Goal: Task Accomplishment & Management: Complete application form

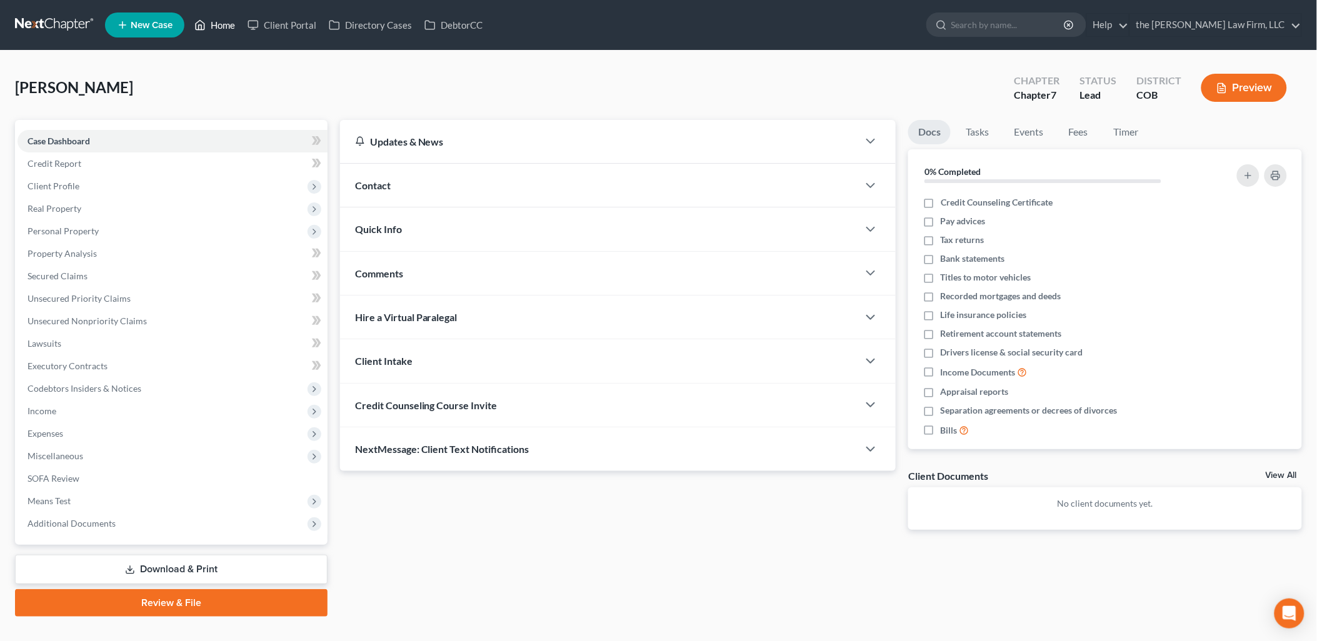
drag, startPoint x: 0, startPoint y: 0, endPoint x: 226, endPoint y: 22, distance: 227.3
click at [226, 22] on link "Home" at bounding box center [214, 25] width 53 height 22
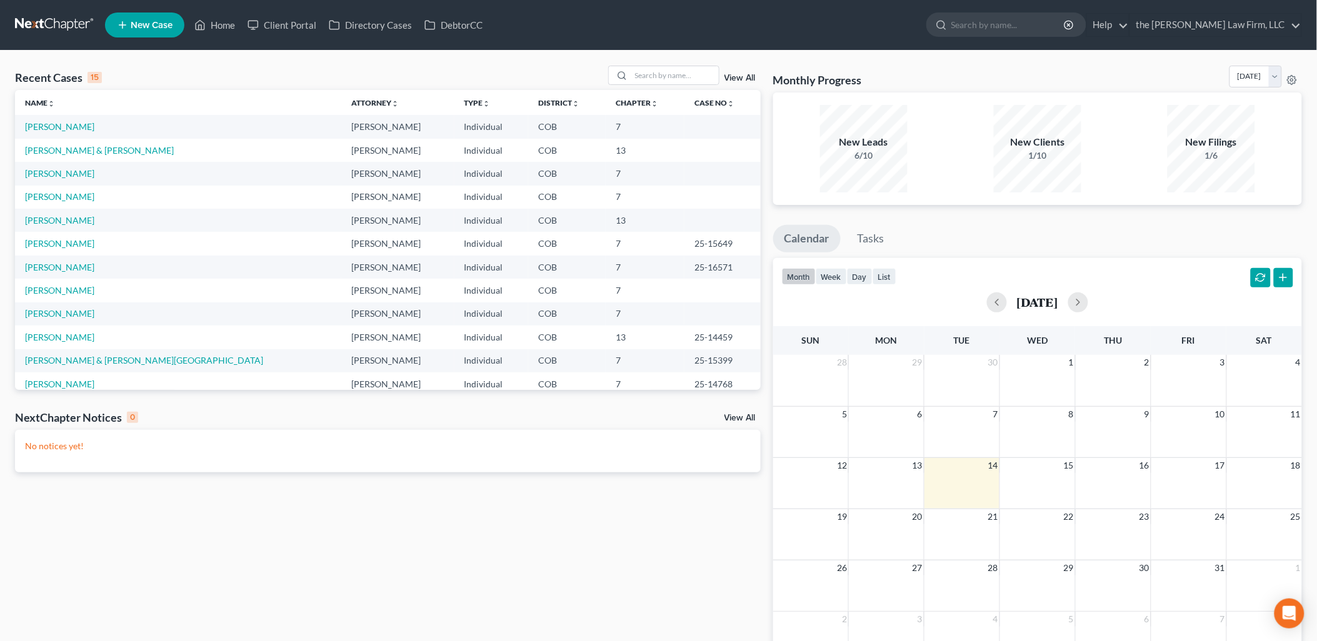
click at [137, 21] on span "New Case" at bounding box center [152, 25] width 42 height 9
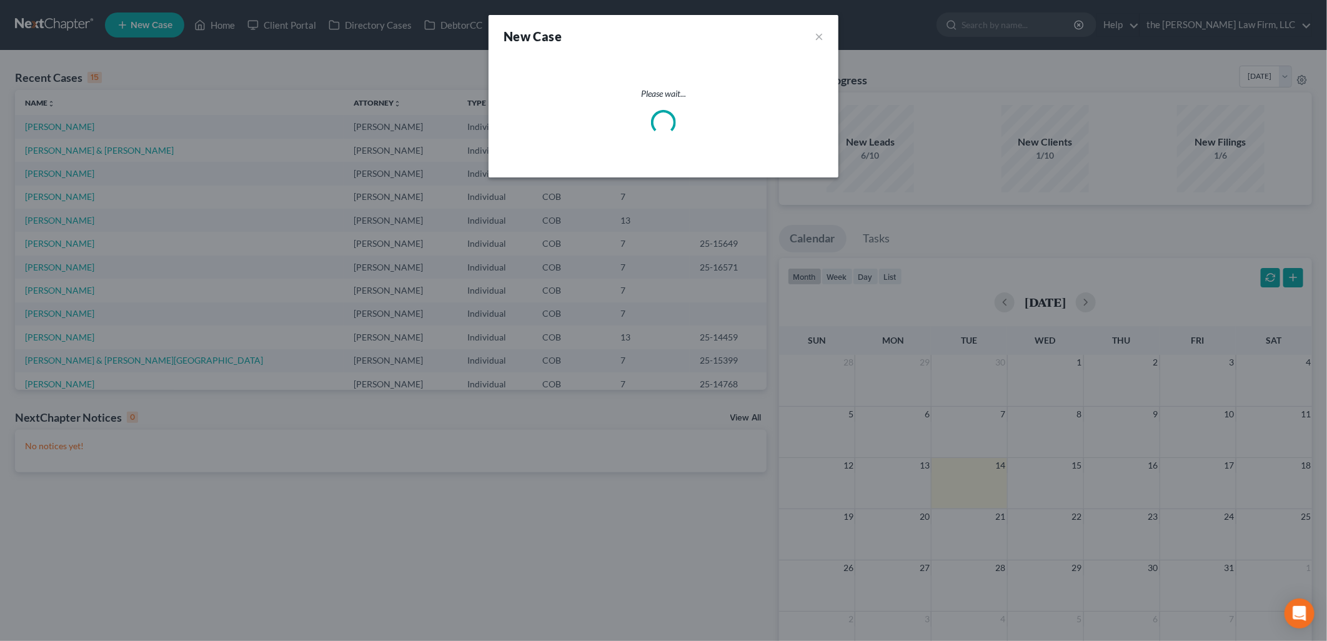
select select "11"
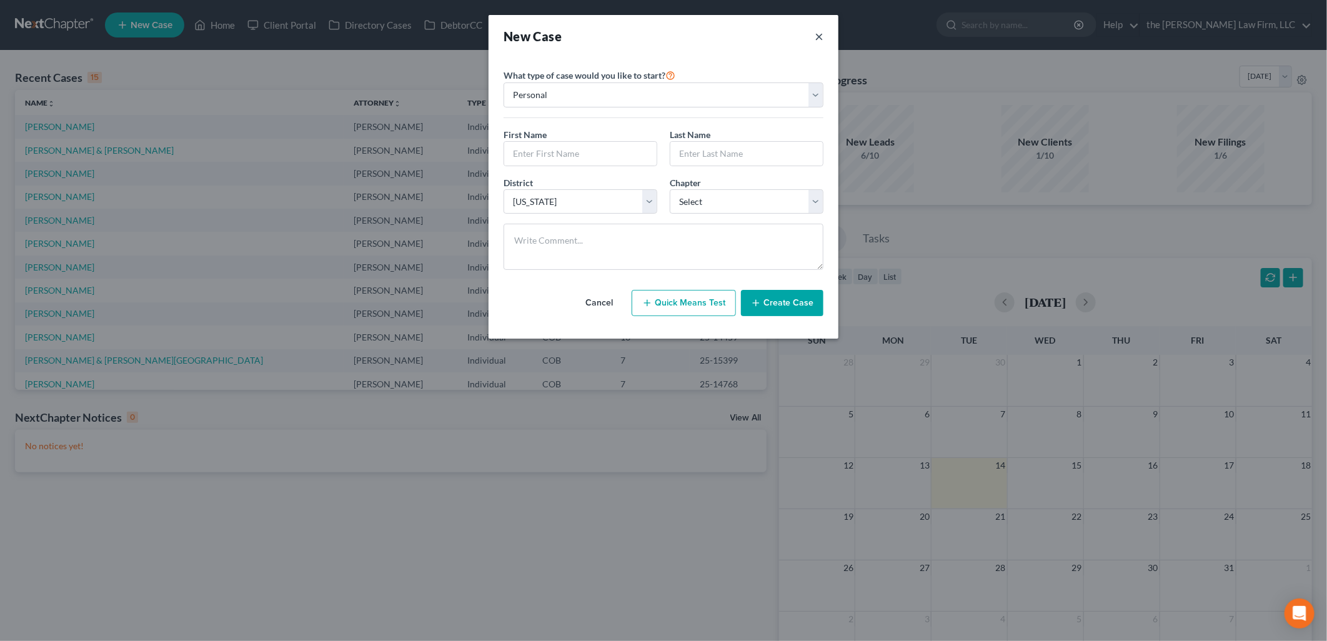
click at [815, 29] on button "×" at bounding box center [819, 35] width 9 height 17
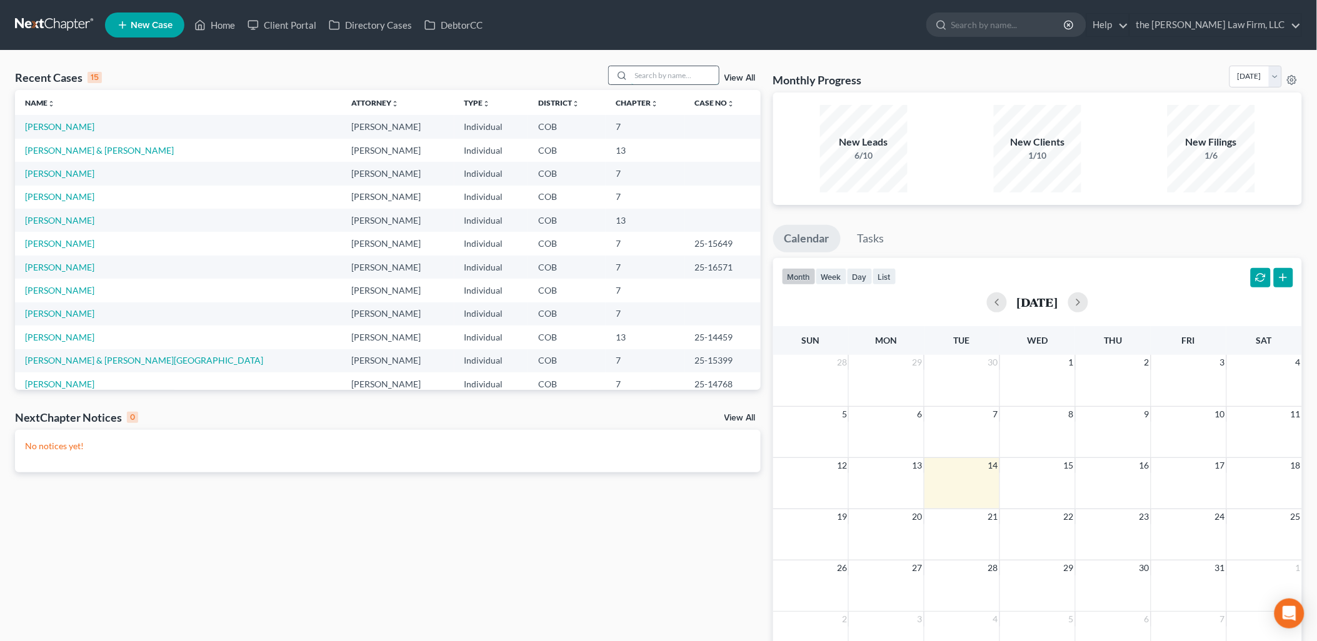
click at [652, 69] on input "search" at bounding box center [674, 75] width 87 height 18
type input "Heinrich"
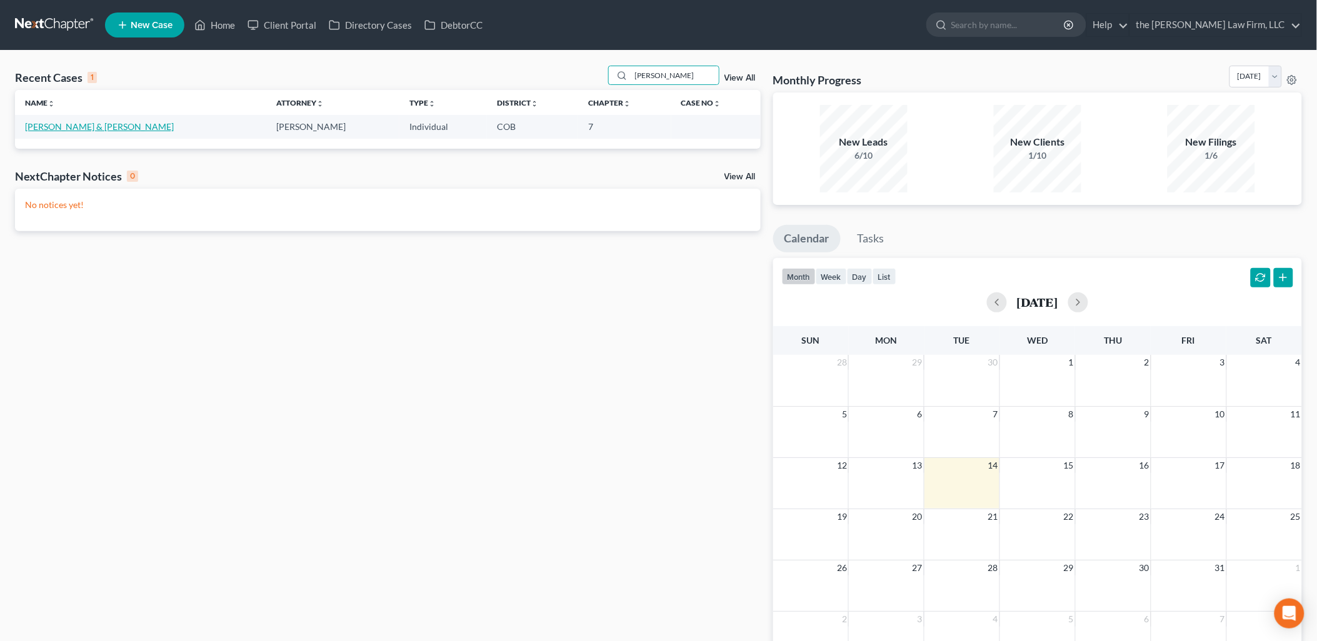
click at [76, 124] on link "[PERSON_NAME] & [PERSON_NAME]" at bounding box center [99, 126] width 149 height 11
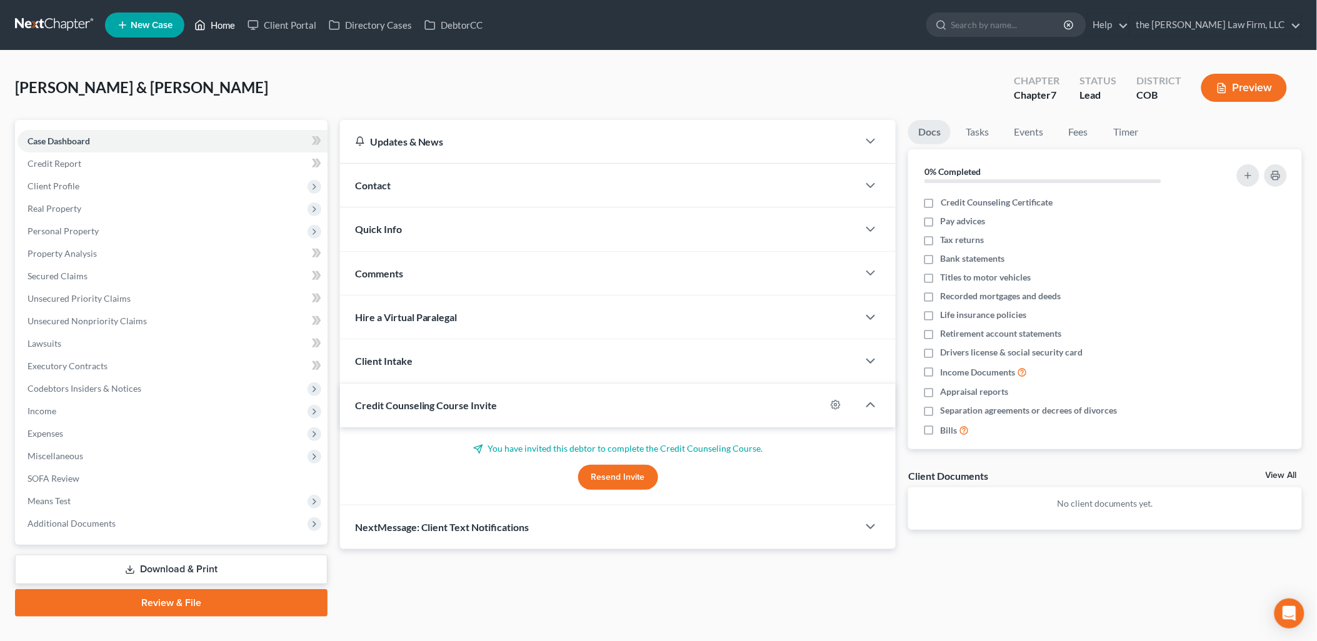
click at [216, 22] on link "Home" at bounding box center [214, 25] width 53 height 22
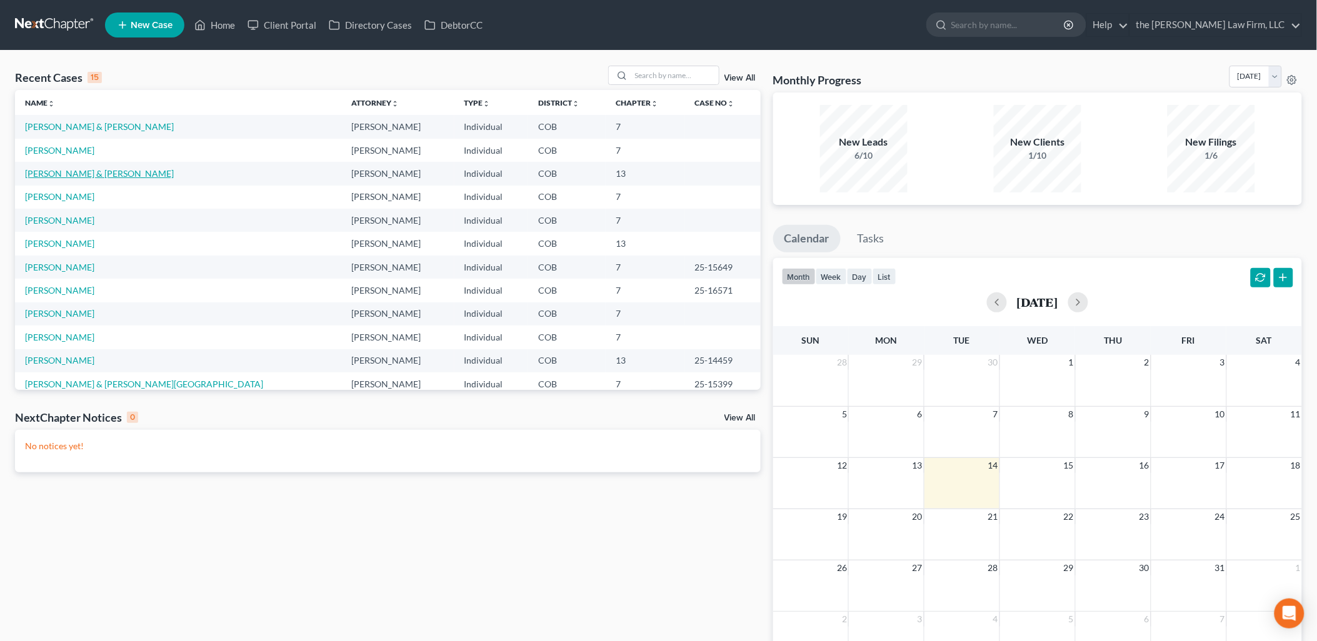
click at [39, 173] on link "[PERSON_NAME] & [PERSON_NAME]" at bounding box center [99, 173] width 149 height 11
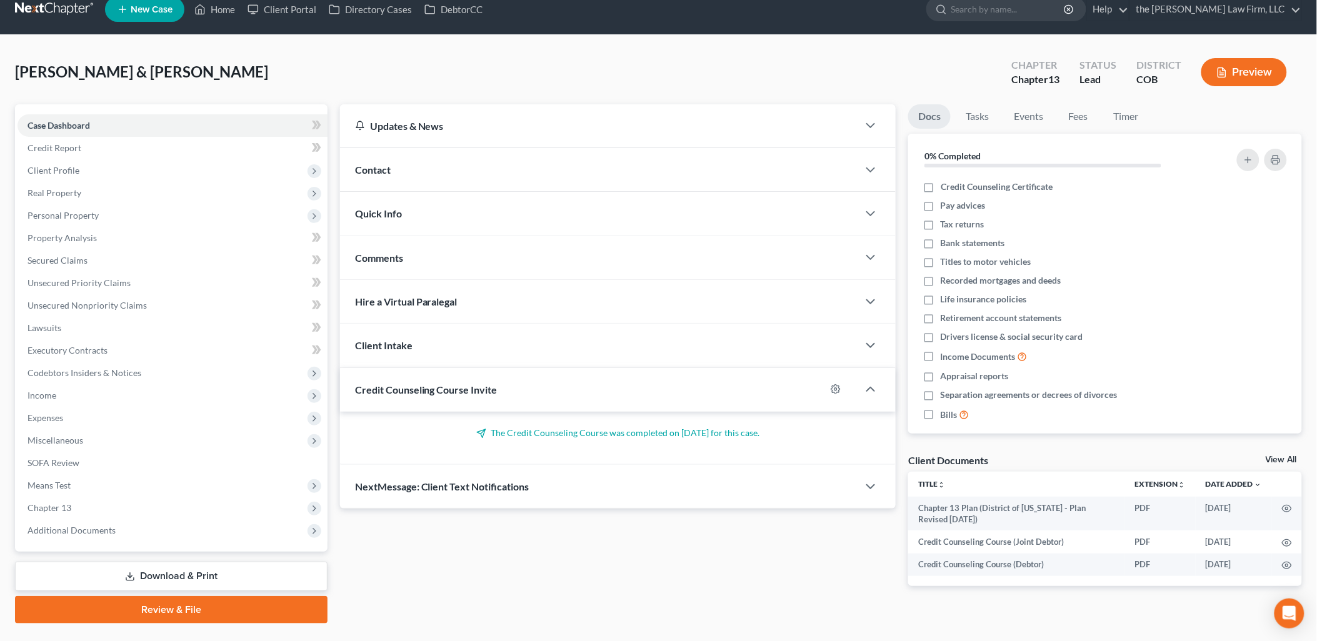
scroll to position [44, 0]
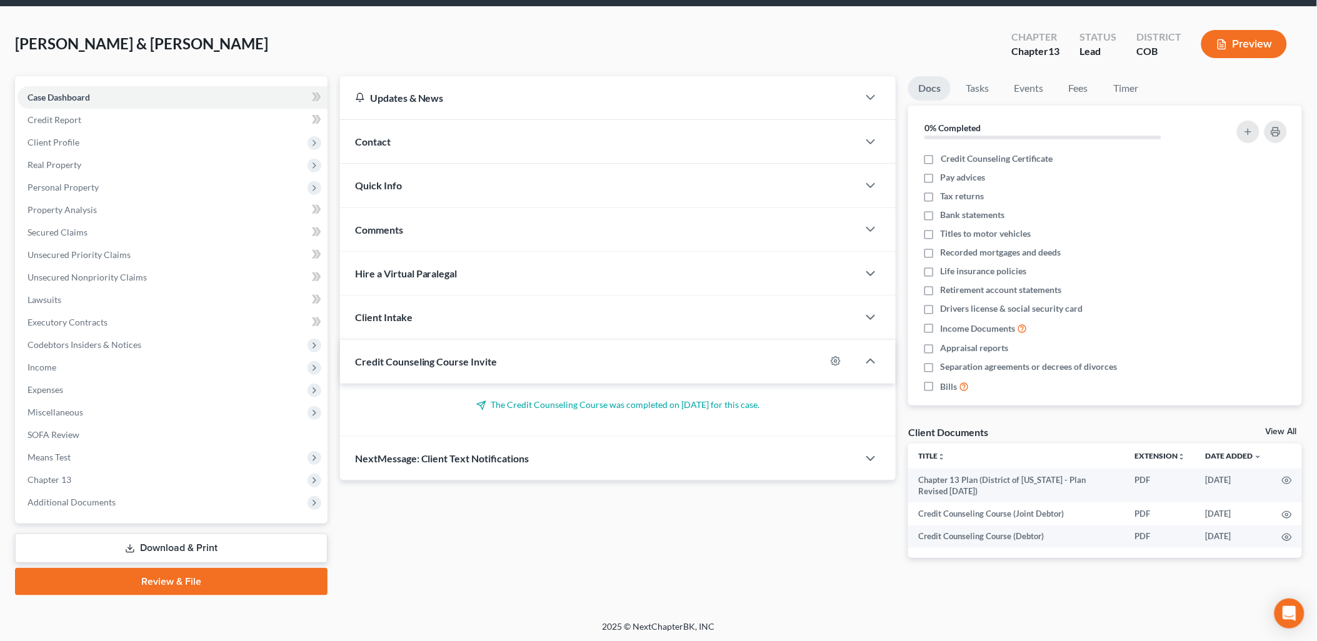
click at [189, 589] on link "Review & File" at bounding box center [171, 581] width 312 height 27
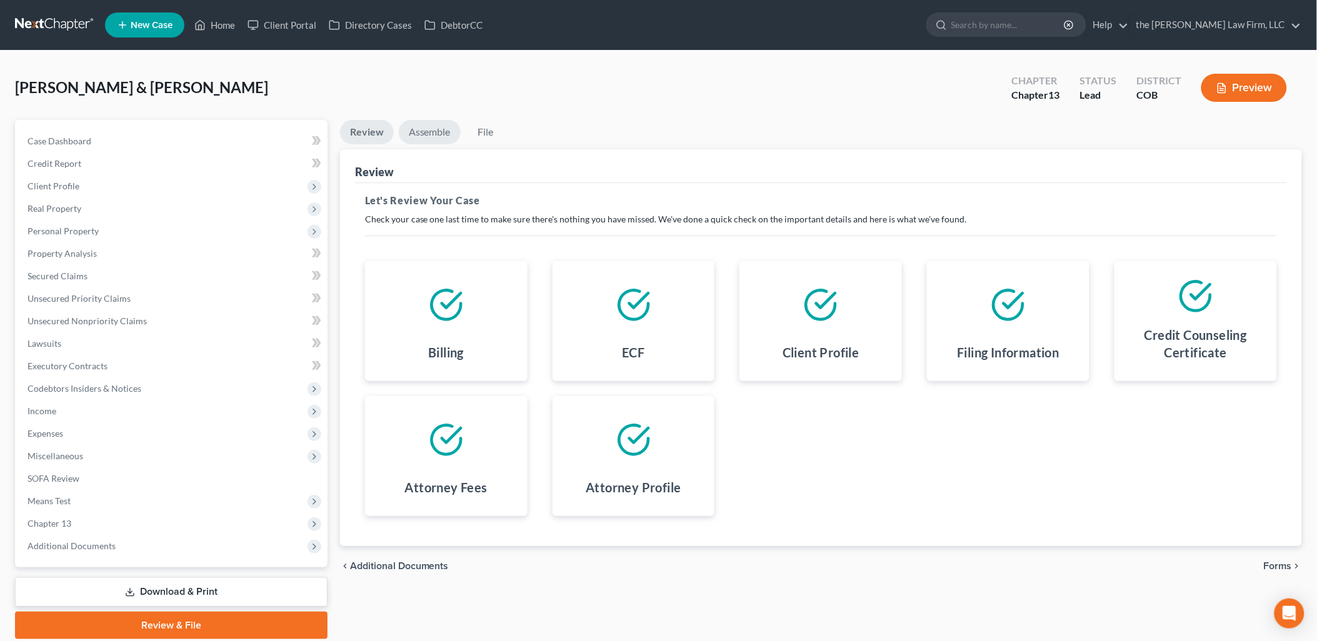
click at [438, 132] on link "Assemble" at bounding box center [430, 132] width 62 height 24
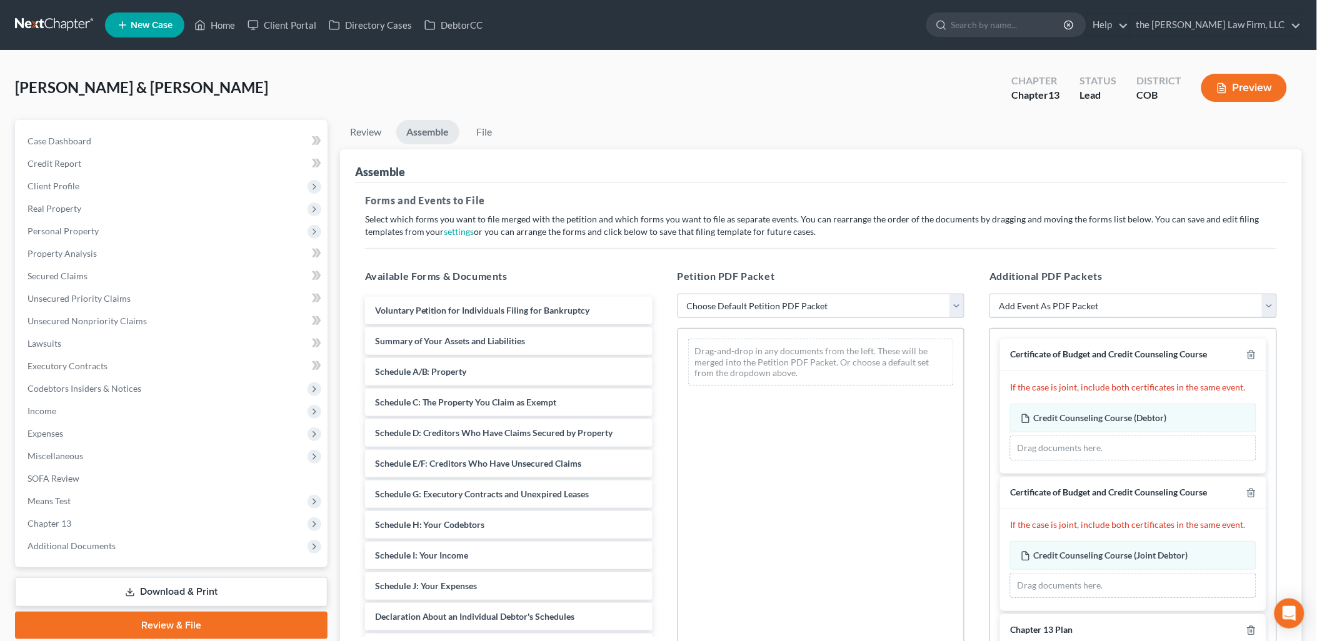
click at [1058, 305] on select "Add Event As PDF Packet 1009-1.1 Notice of Amendments Amended Chapter 13 Plan A…" at bounding box center [1132, 306] width 287 height 25
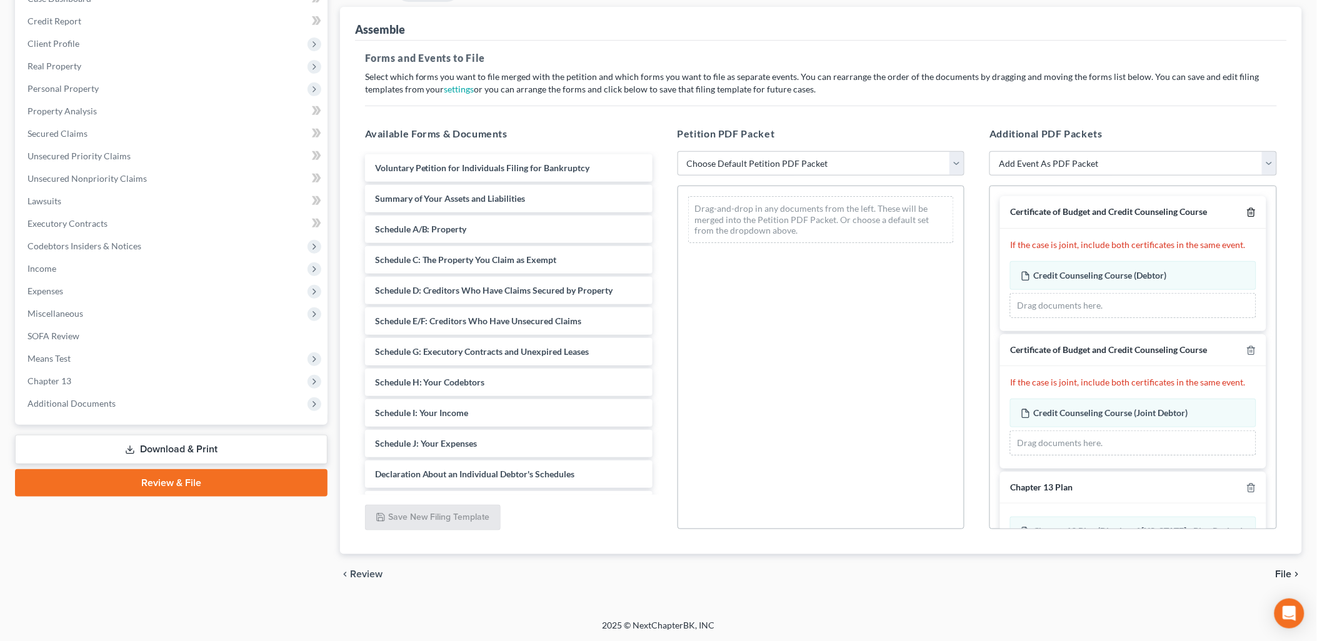
click at [1246, 208] on div "Certificate of Budget and Credit Counseling Course" at bounding box center [1133, 212] width 266 height 32
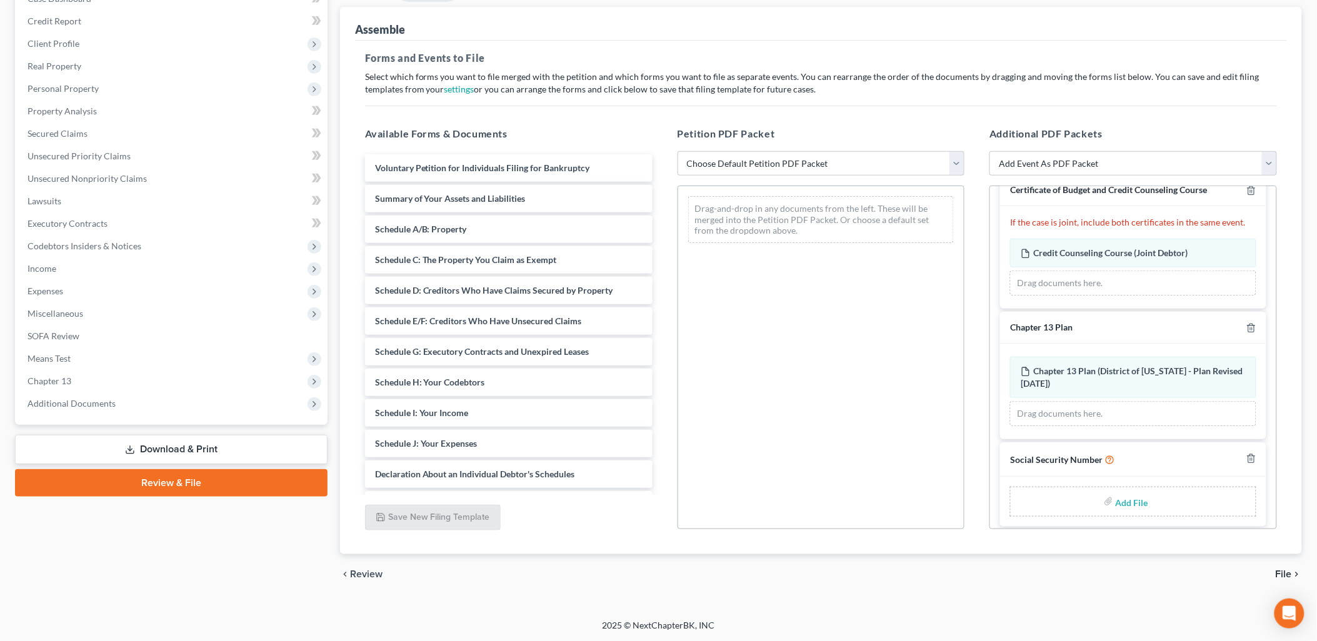
scroll to position [169, 0]
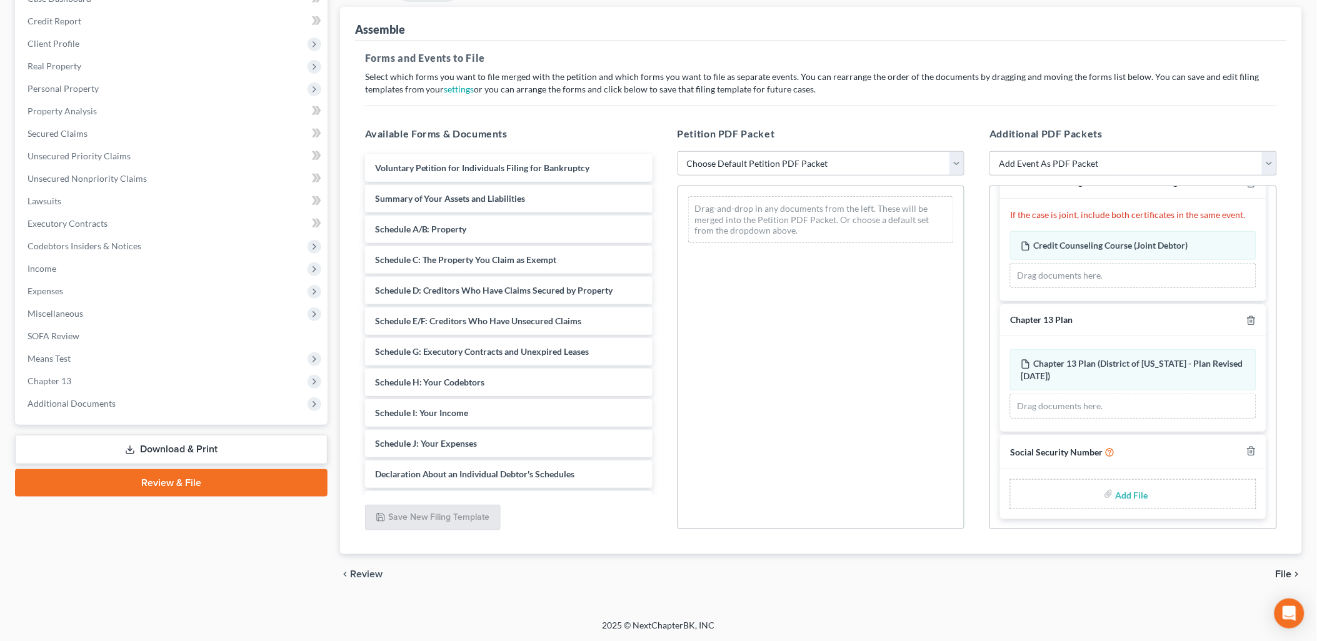
type input "C:\fakepath\Statement Regarding Social Security Numbers.pdf"
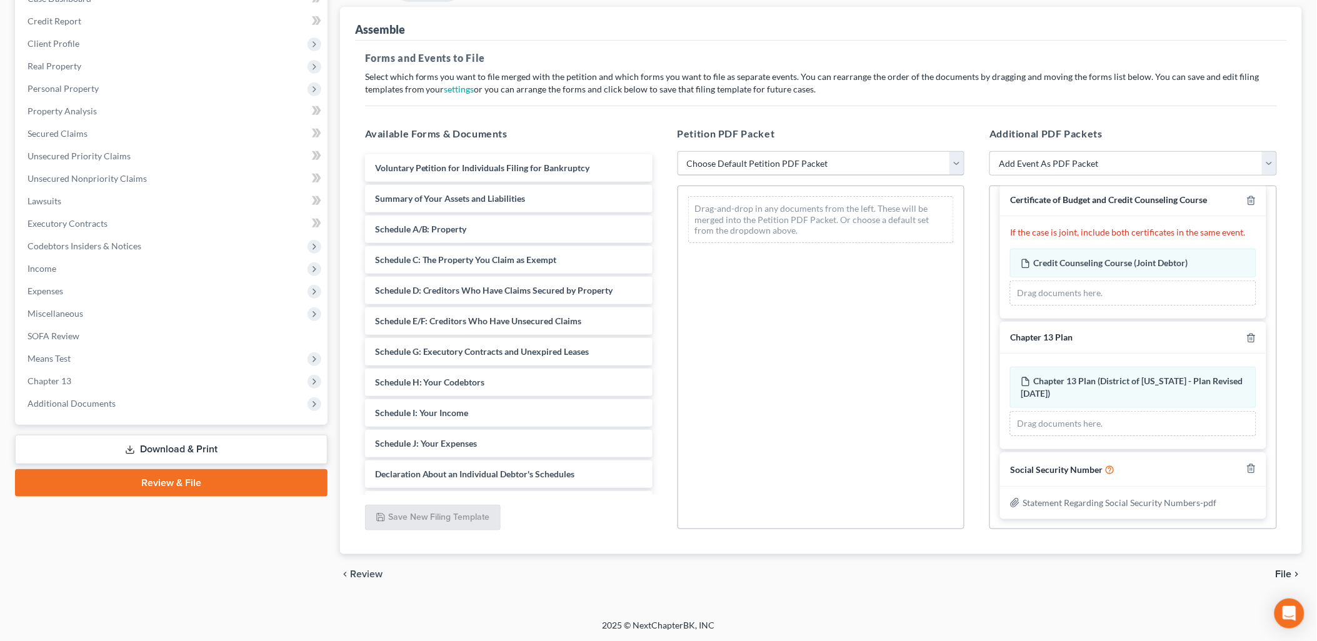
click at [754, 161] on select "Choose Default Petition PDF Packet Emergency Filing (Voluntary Petition and Cre…" at bounding box center [820, 163] width 287 height 25
select select "1"
click at [677, 151] on select "Choose Default Petition PDF Packet Emergency Filing (Voluntary Petition and Cre…" at bounding box center [820, 163] width 287 height 25
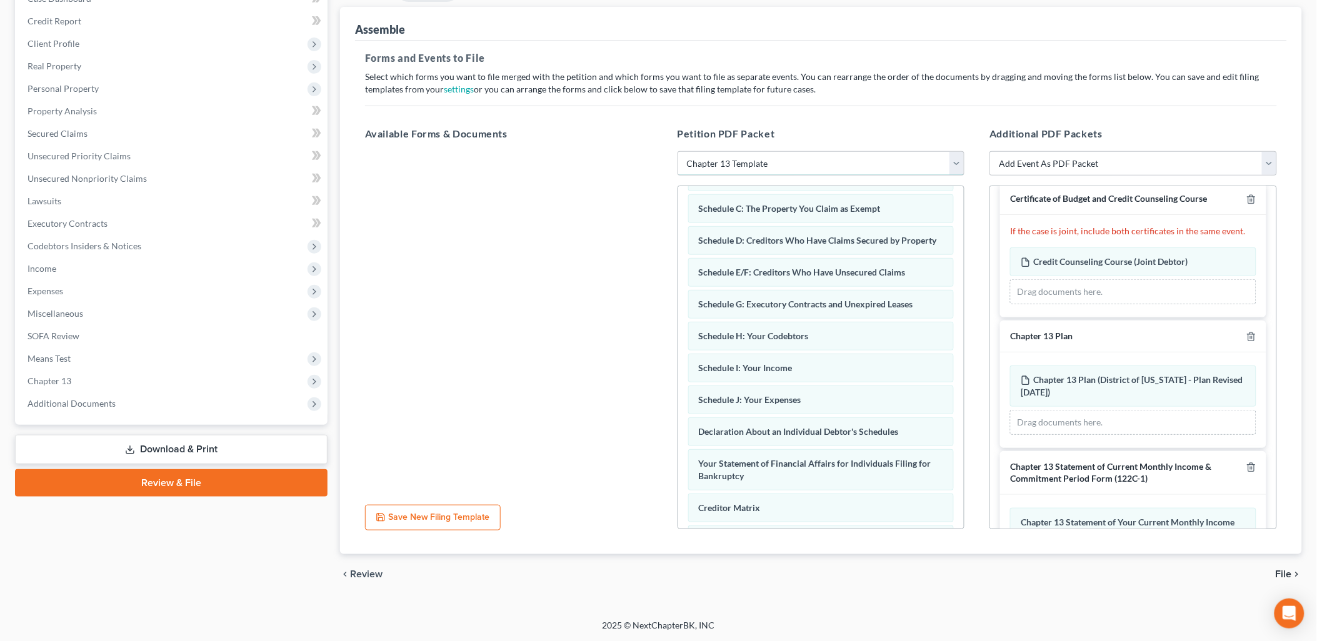
scroll to position [241, 0]
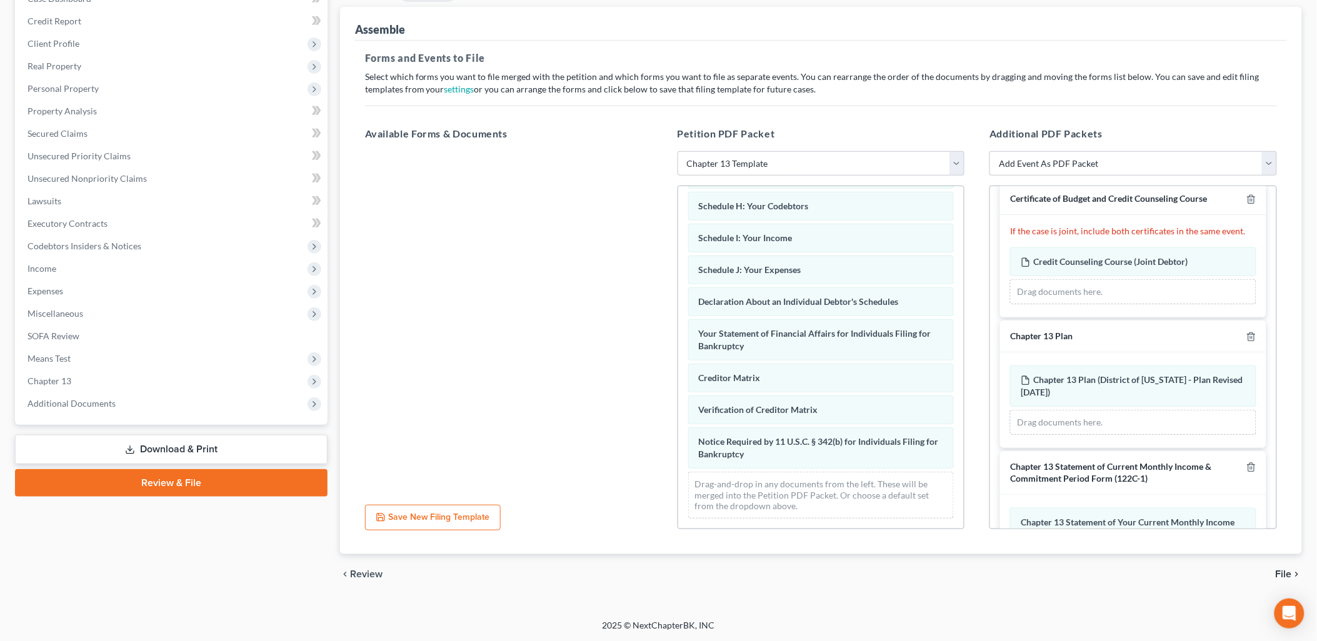
click at [1281, 573] on span "File" at bounding box center [1283, 574] width 16 height 10
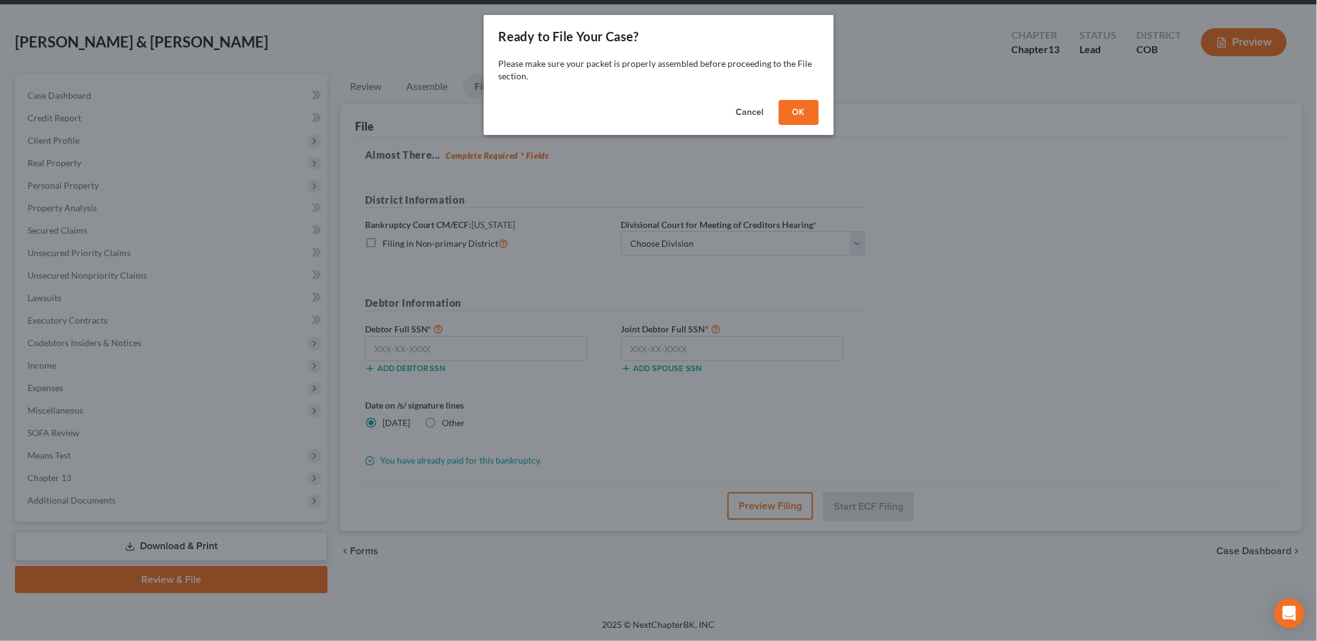
scroll to position [44, 0]
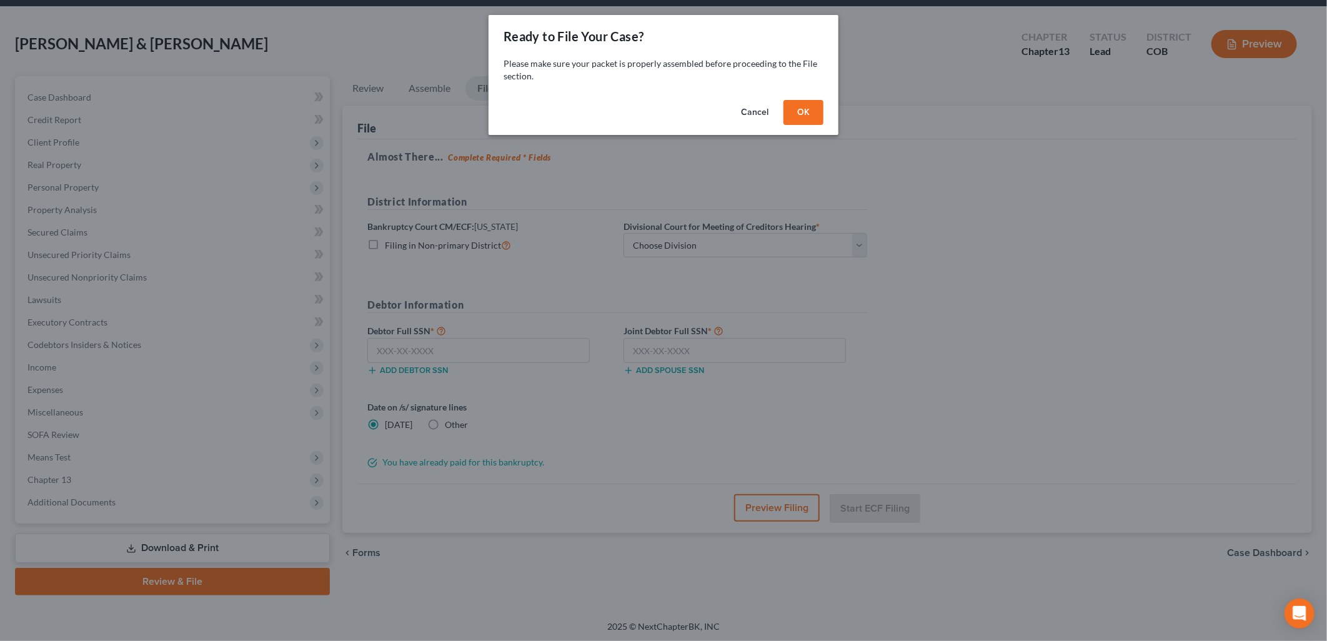
click at [810, 109] on button "OK" at bounding box center [804, 112] width 40 height 25
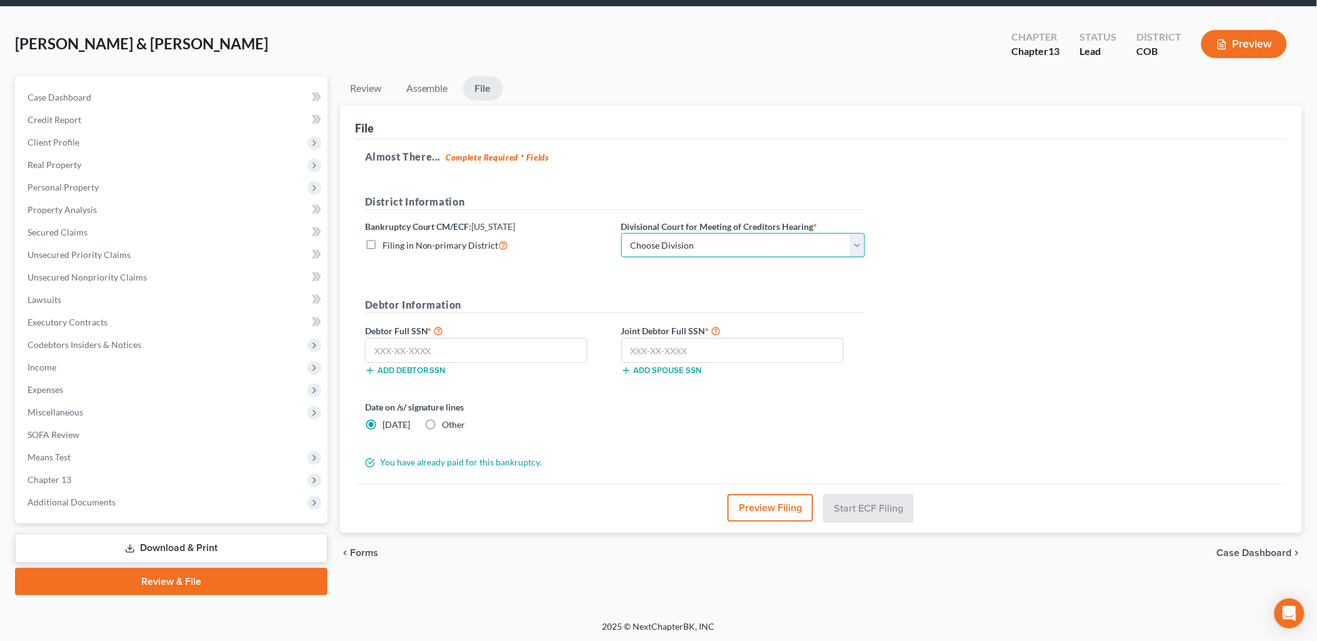
drag, startPoint x: 733, startPoint y: 247, endPoint x: 745, endPoint y: 239, distance: 15.3
click at [733, 247] on select "Choose Division [GEOGRAPHIC_DATA]" at bounding box center [743, 245] width 244 height 25
select select "0"
click at [621, 233] on select "Choose Division [GEOGRAPHIC_DATA]" at bounding box center [743, 245] width 244 height 25
click at [422, 355] on input "text" at bounding box center [476, 350] width 222 height 25
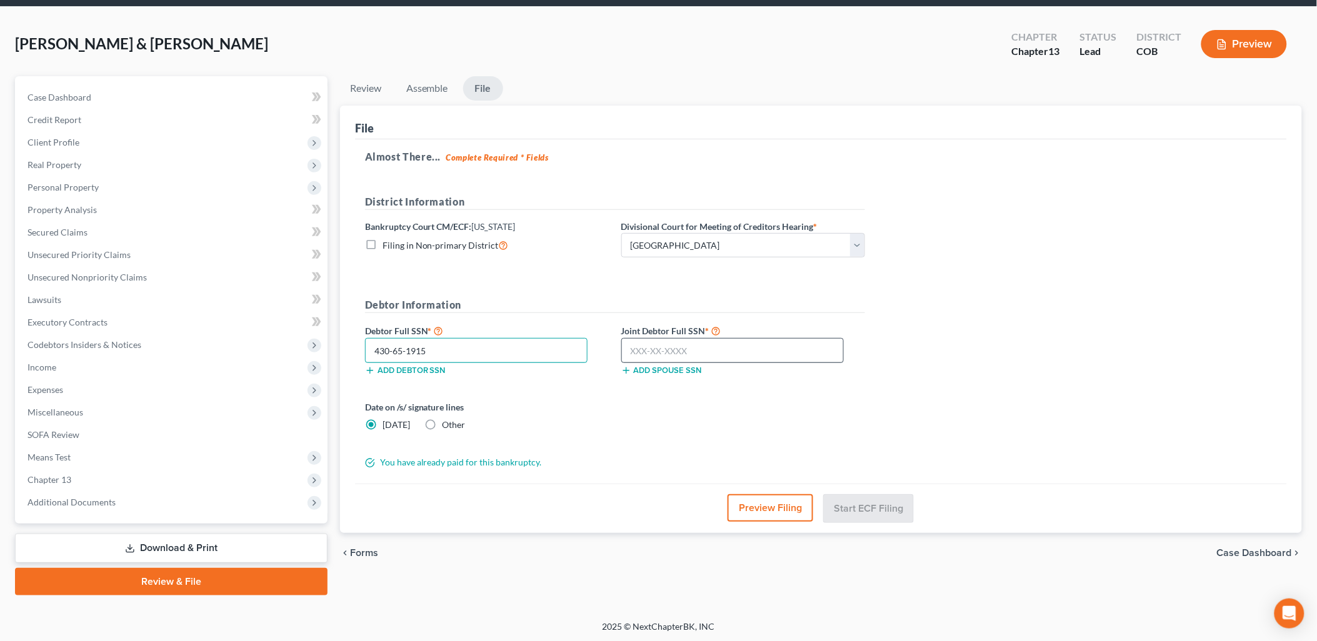
type input "430-65-1915"
click at [627, 351] on input "text" at bounding box center [732, 350] width 222 height 25
type input "521-65-8881"
click at [882, 517] on button "Start ECF Filing" at bounding box center [868, 507] width 89 height 27
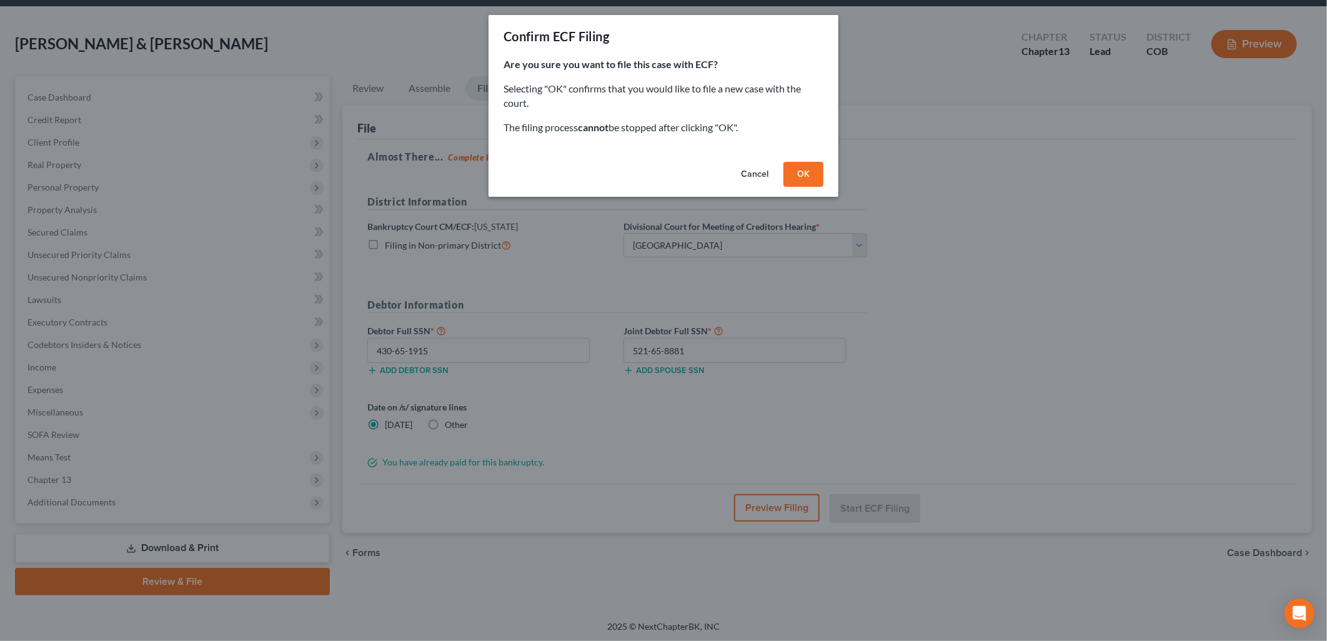
click at [808, 166] on button "OK" at bounding box center [804, 174] width 40 height 25
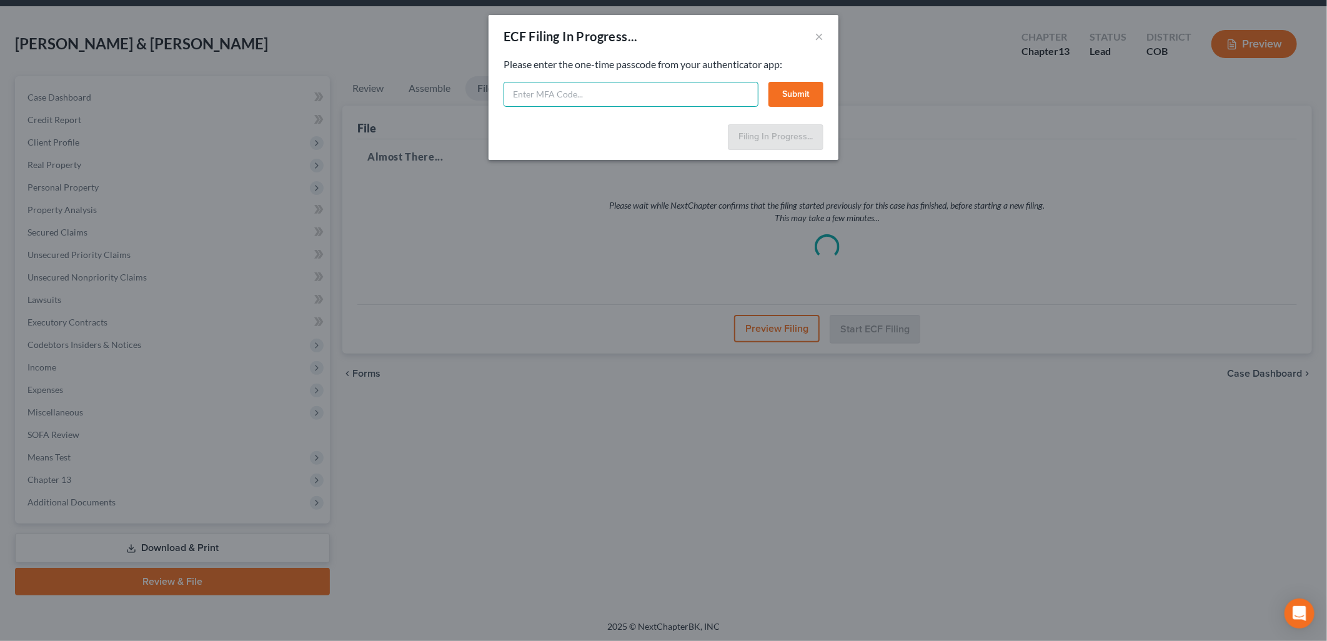
click at [684, 100] on input "text" at bounding box center [631, 94] width 255 height 25
type input "287228"
click at [792, 98] on button "Submit" at bounding box center [796, 94] width 55 height 25
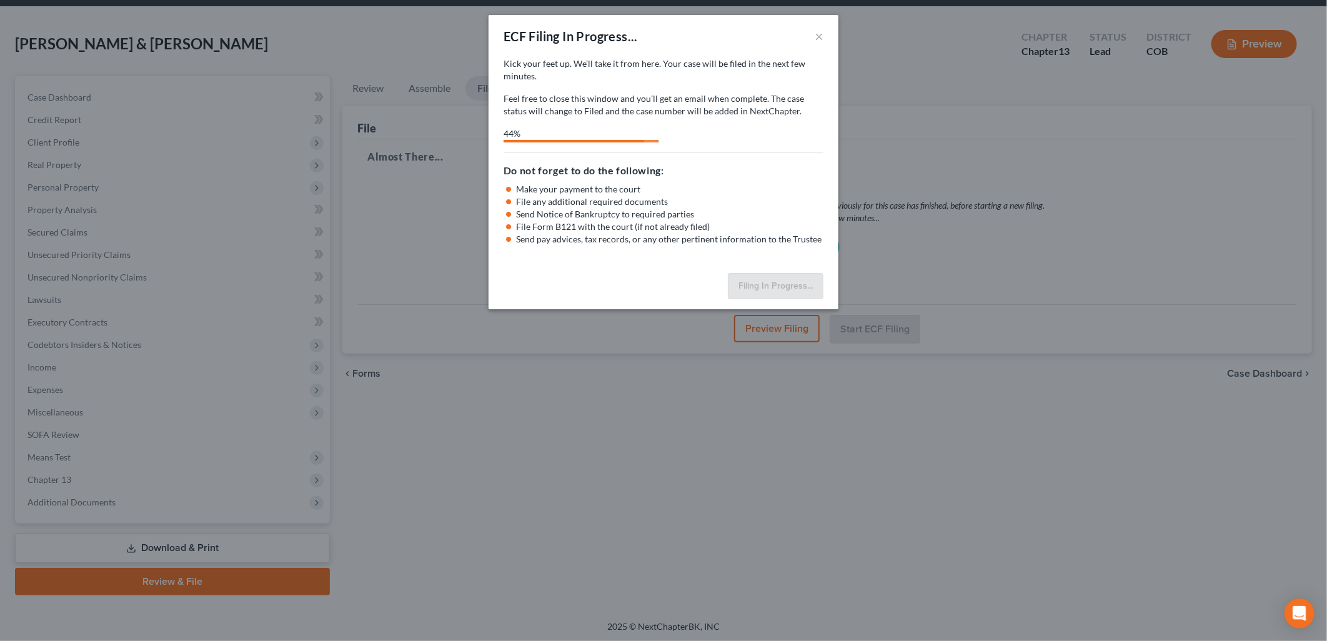
select select "0"
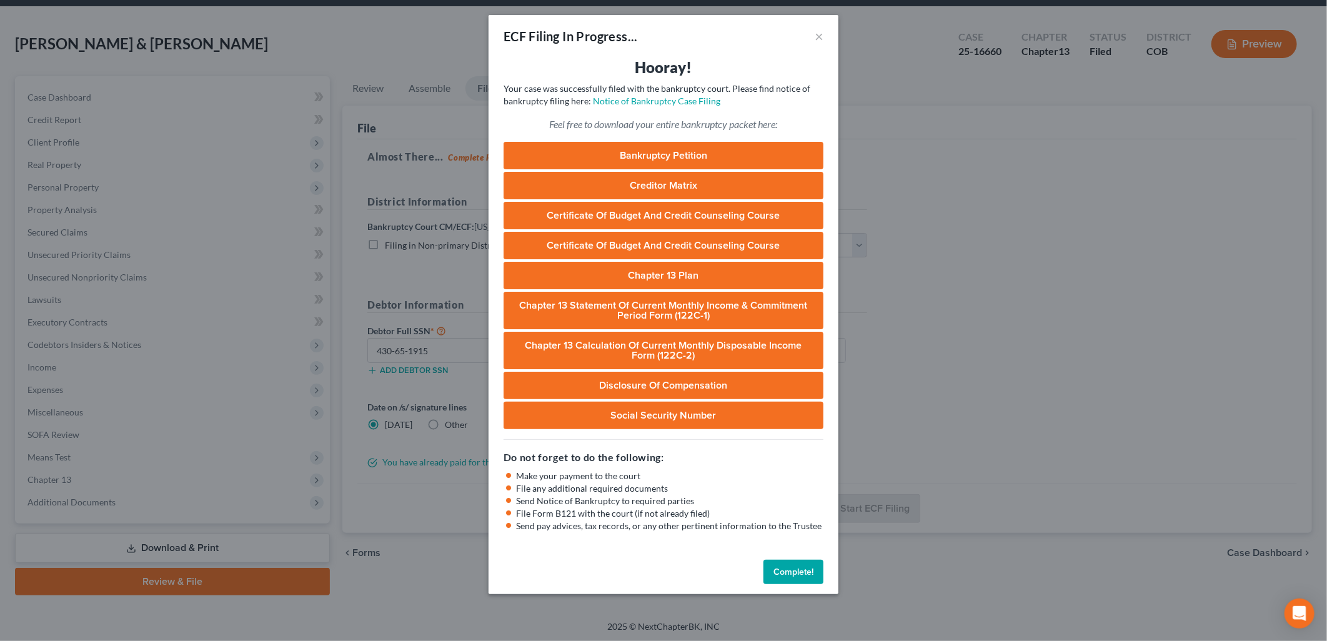
click at [786, 569] on button "Complete!" at bounding box center [794, 572] width 60 height 25
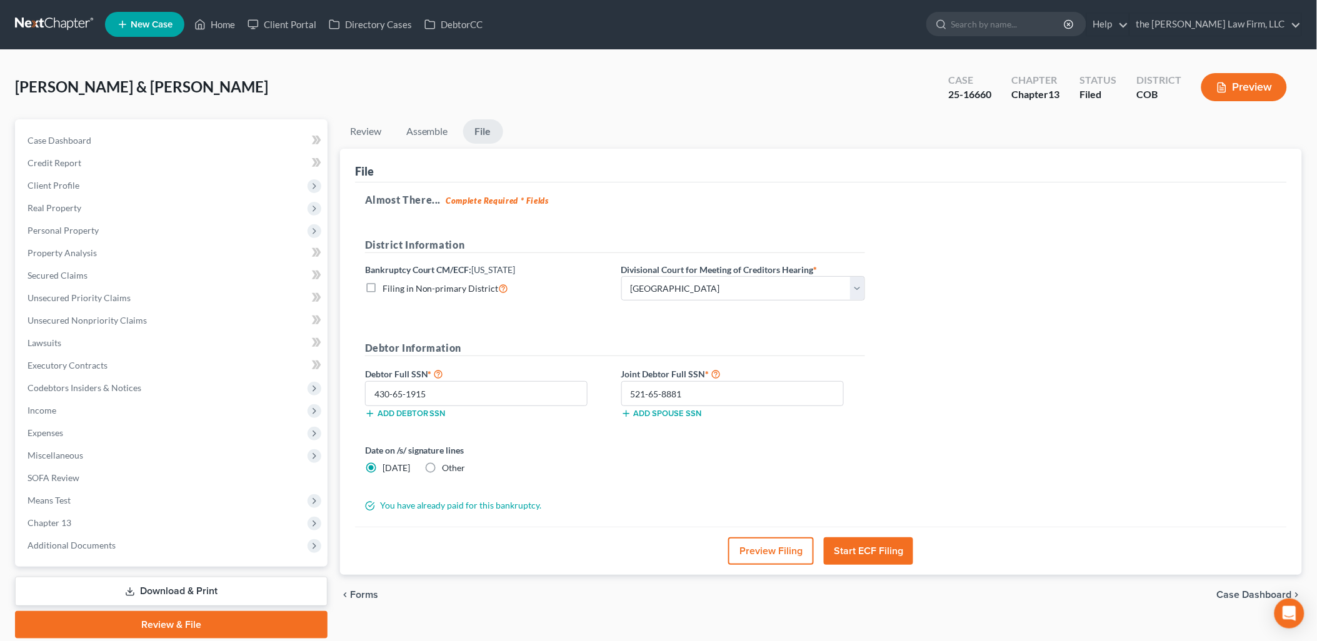
scroll to position [0, 0]
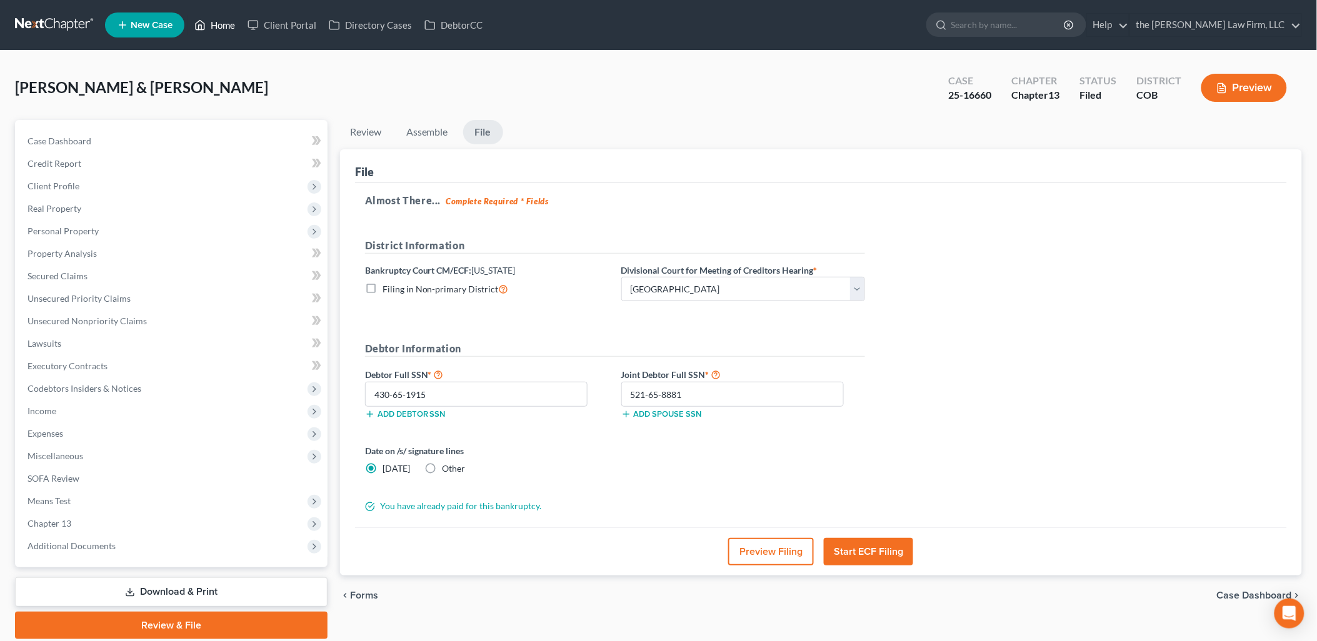
click at [213, 24] on link "Home" at bounding box center [214, 25] width 53 height 22
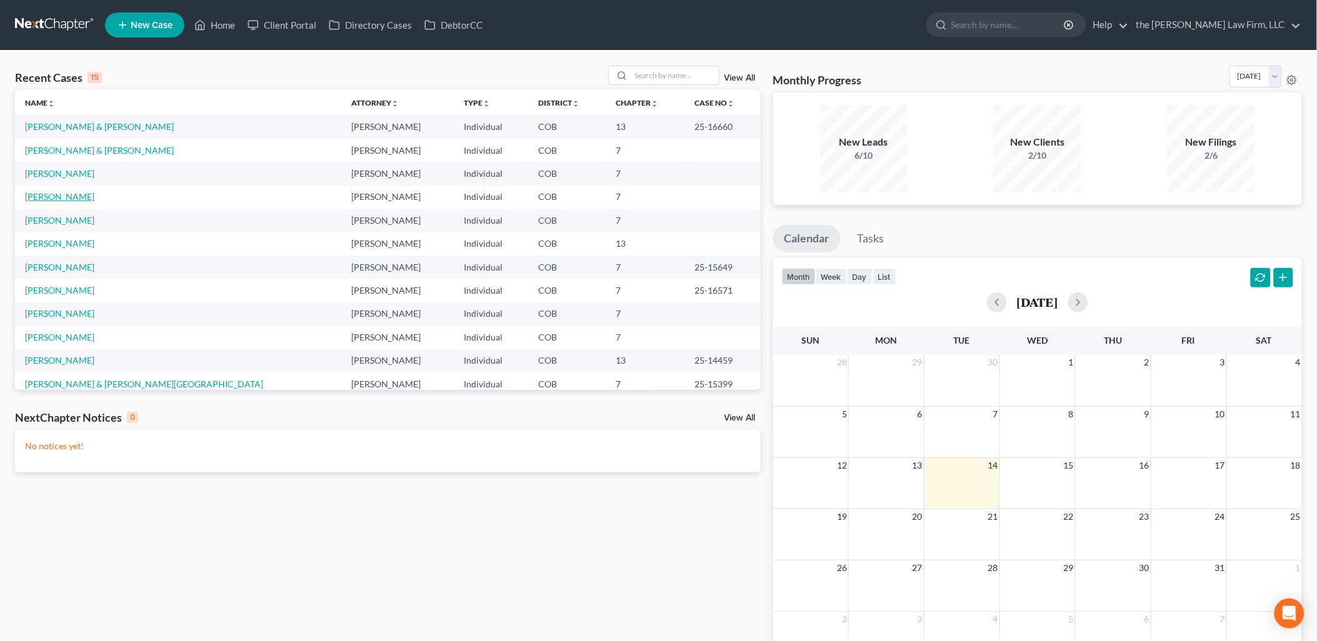
click at [53, 198] on link "[PERSON_NAME]" at bounding box center [59, 196] width 69 height 11
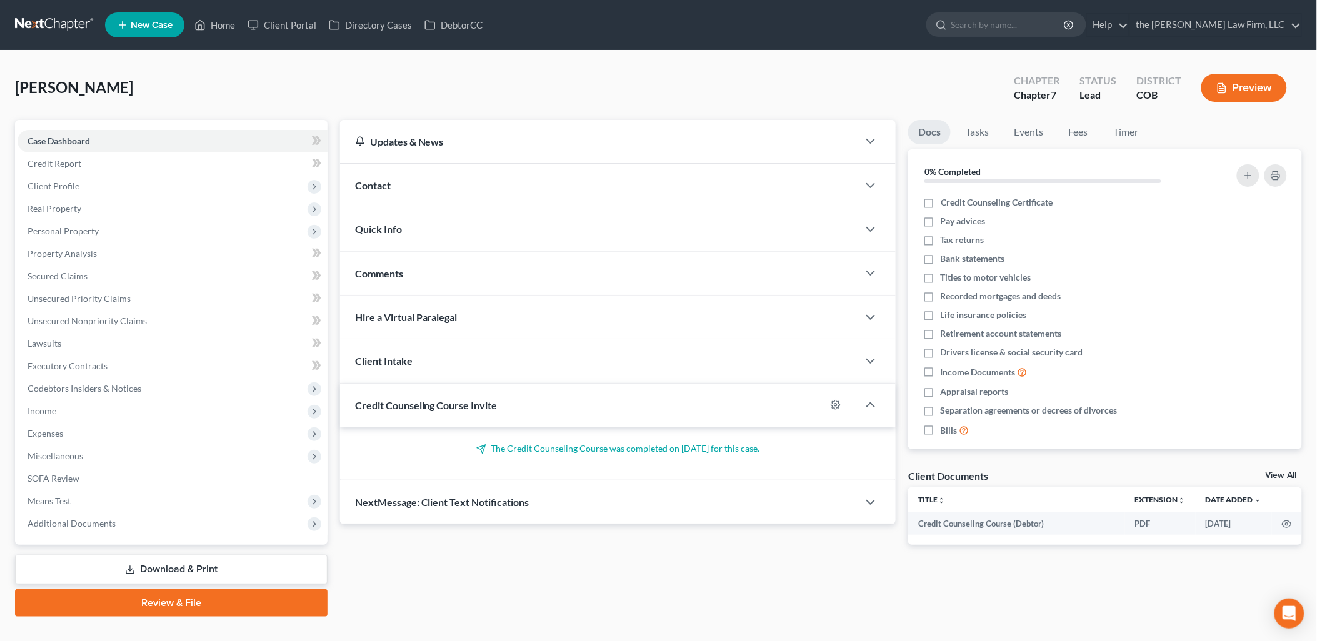
click at [212, 607] on link "Review & File" at bounding box center [171, 602] width 312 height 27
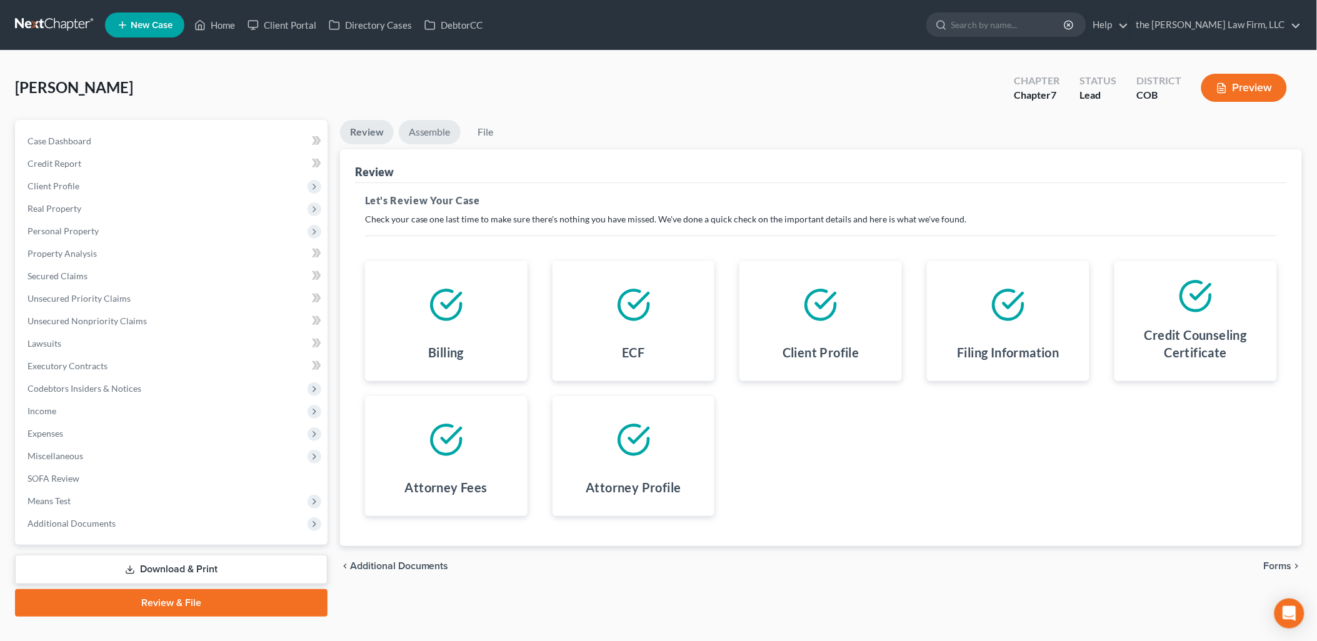
click at [432, 130] on link "Assemble" at bounding box center [430, 132] width 62 height 24
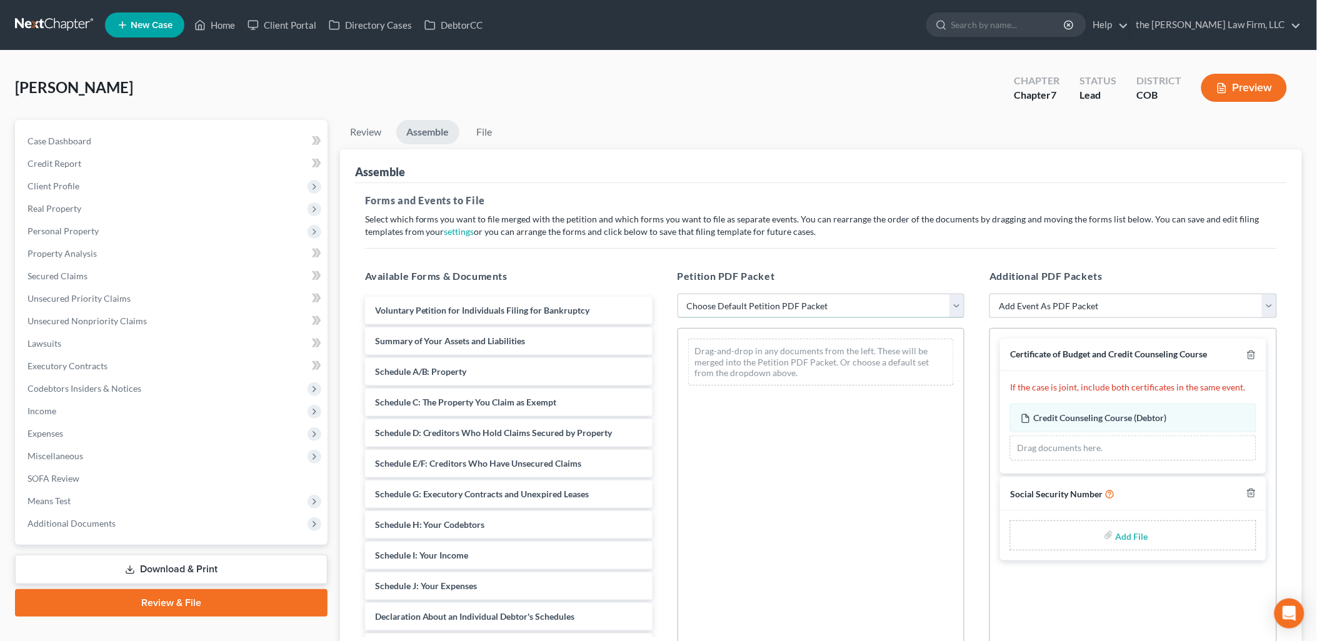
click at [787, 306] on select "Choose Default Petition PDF Packet Emergency Filing (Voluntary Petition and Cre…" at bounding box center [820, 306] width 287 height 25
select select "1"
click at [677, 294] on select "Choose Default Petition PDF Packet Emergency Filing (Voluntary Petition and Cre…" at bounding box center [820, 306] width 287 height 25
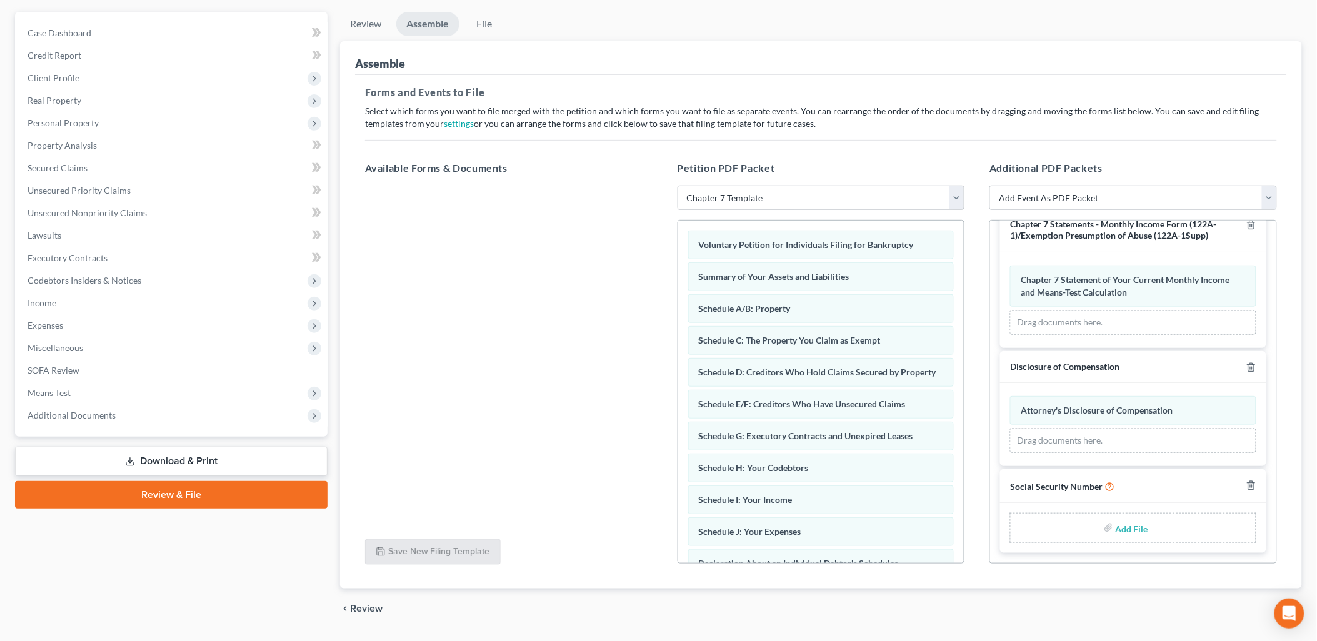
scroll to position [142, 0]
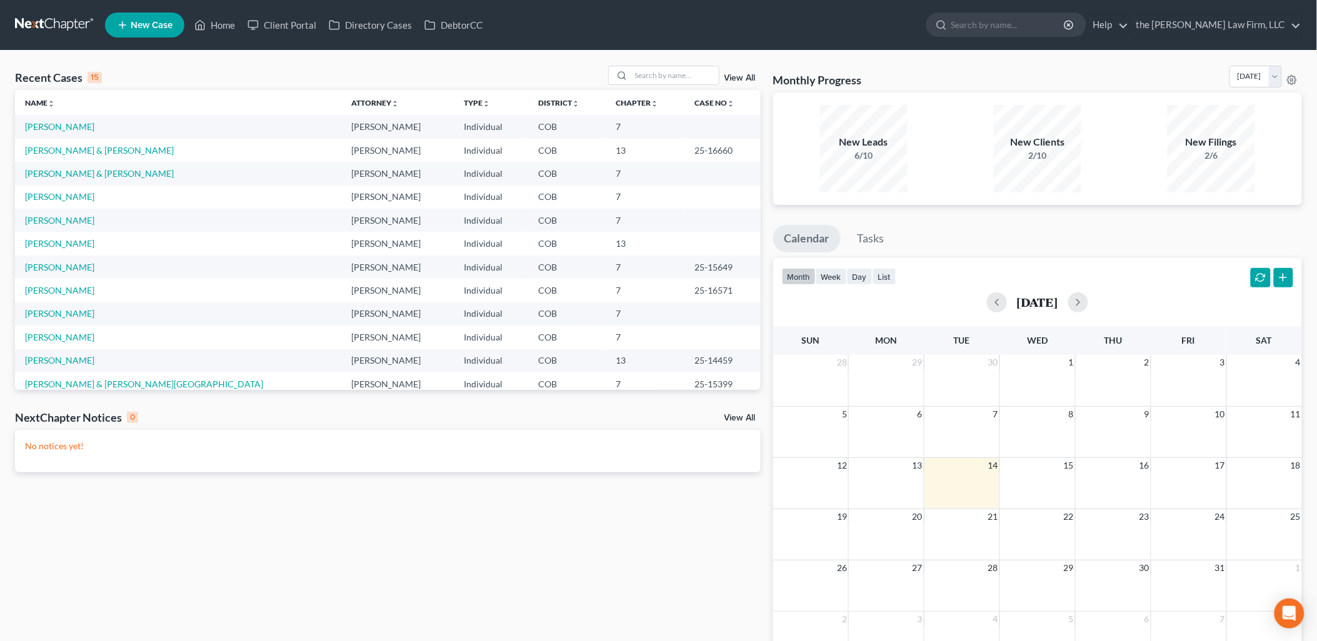
click at [42, 121] on td "[PERSON_NAME]" at bounding box center [178, 126] width 326 height 23
click at [42, 128] on link "[PERSON_NAME]" at bounding box center [59, 126] width 69 height 11
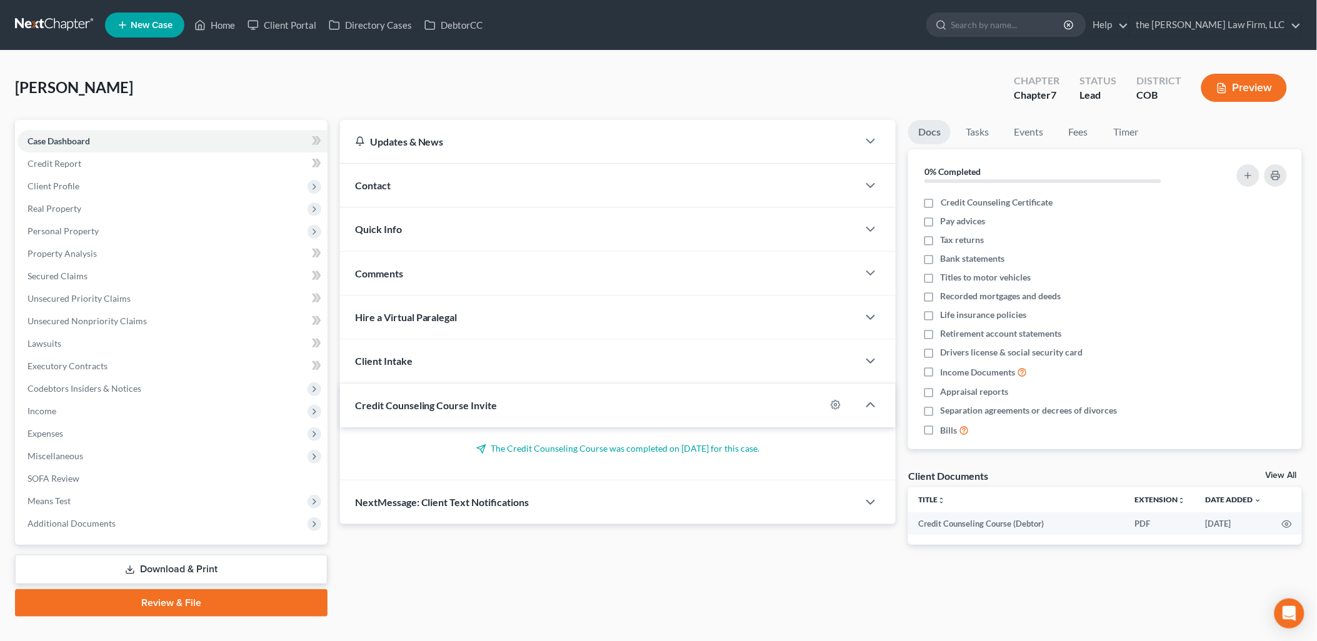
drag, startPoint x: 151, startPoint y: 598, endPoint x: 582, endPoint y: 626, distance: 431.4
click at [152, 597] on link "Review & File" at bounding box center [171, 602] width 312 height 27
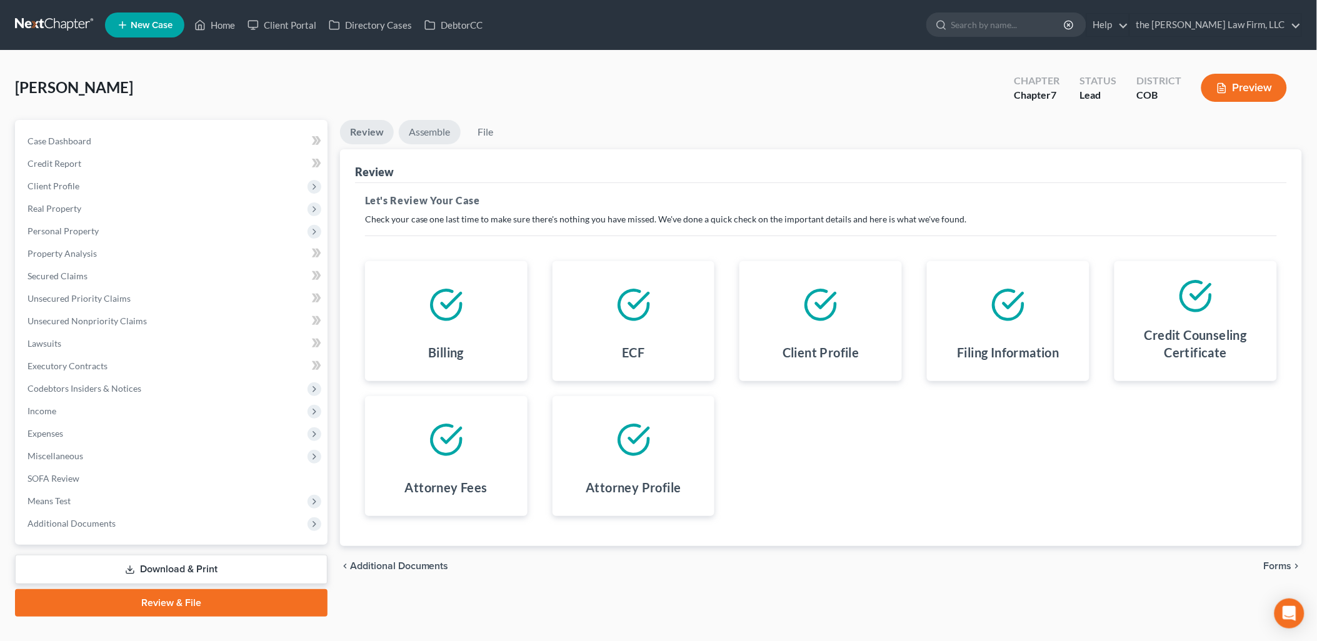
click at [420, 121] on link "Assemble" at bounding box center [430, 132] width 62 height 24
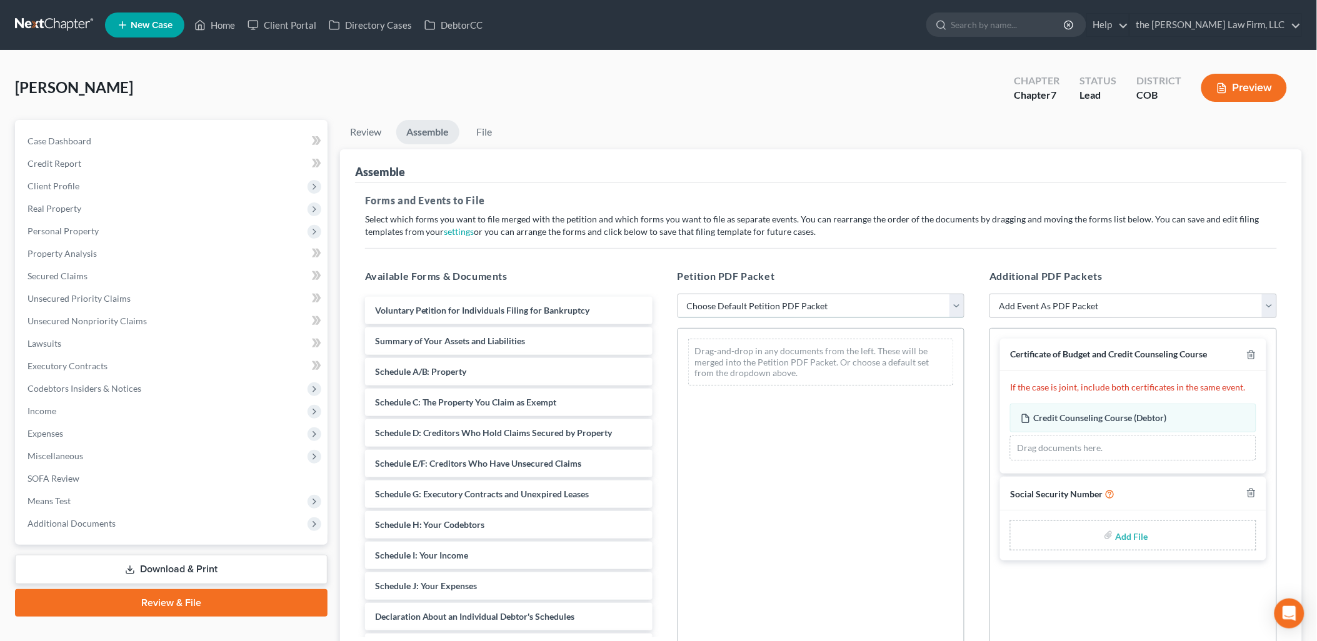
click at [848, 314] on select "Choose Default Petition PDF Packet Emergency Filing (Voluntary Petition and Cre…" at bounding box center [820, 306] width 287 height 25
select select "1"
click at [677, 294] on select "Choose Default Petition PDF Packet Emergency Filing (Voluntary Petition and Cre…" at bounding box center [820, 306] width 287 height 25
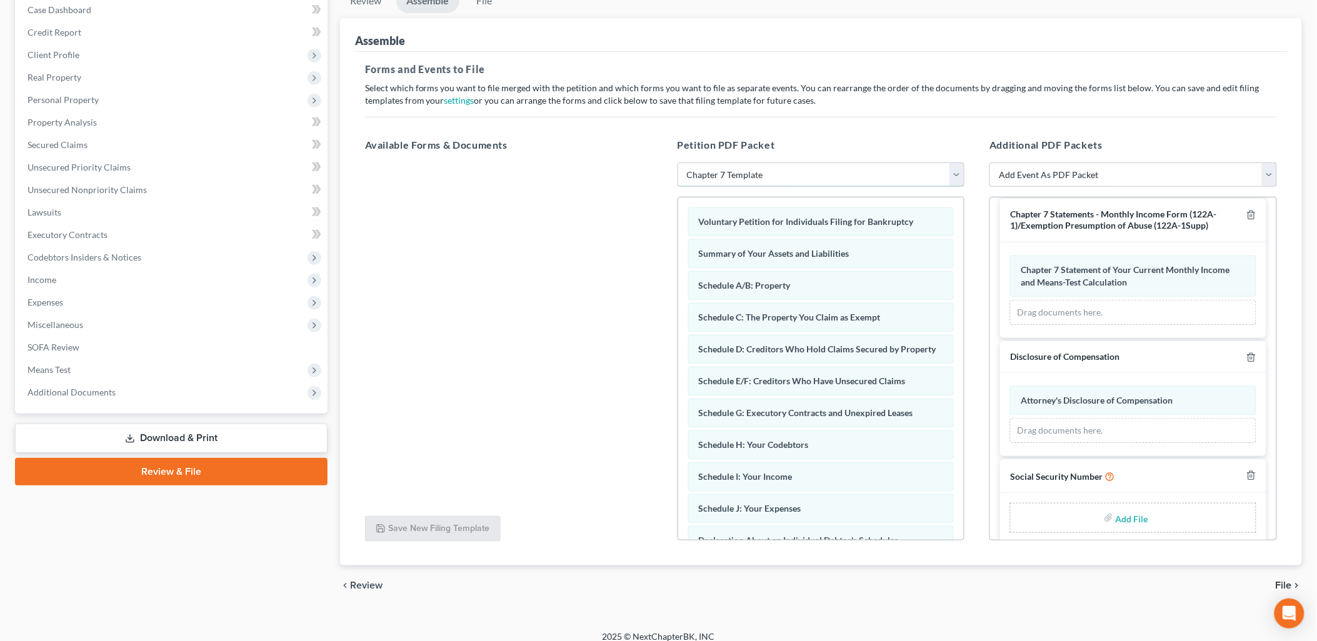
scroll to position [142, 0]
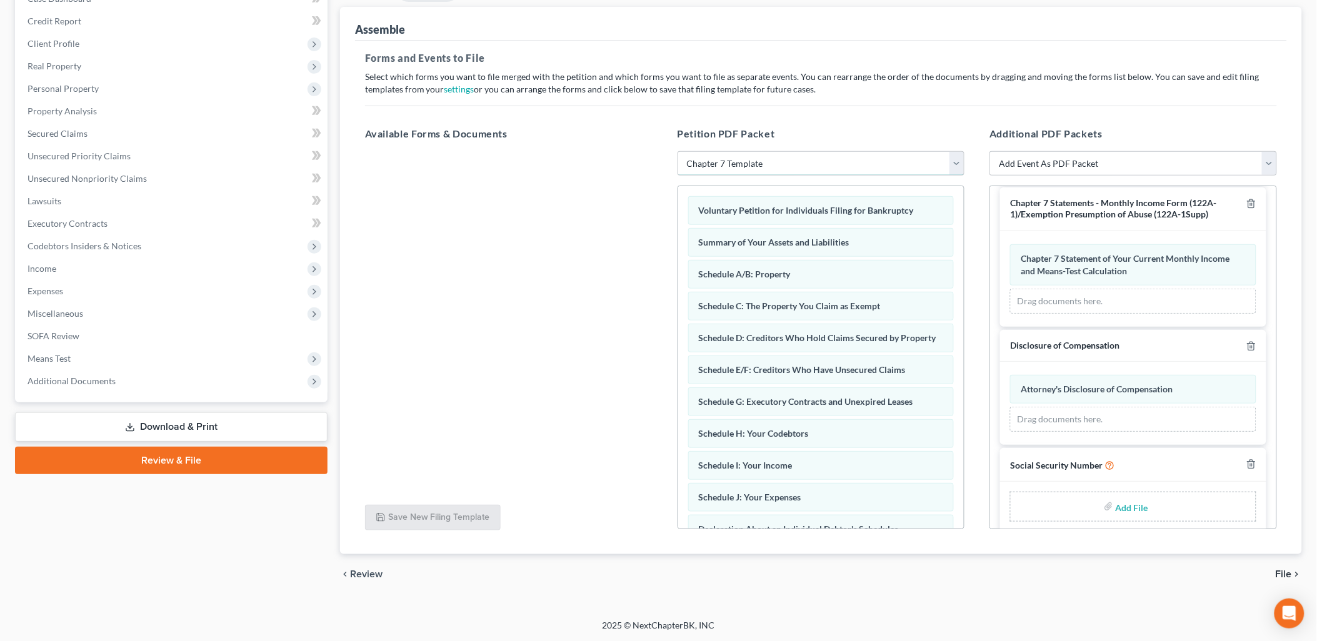
type input "C:\fakepath\Statement Regarding Social Security Number.pdf"
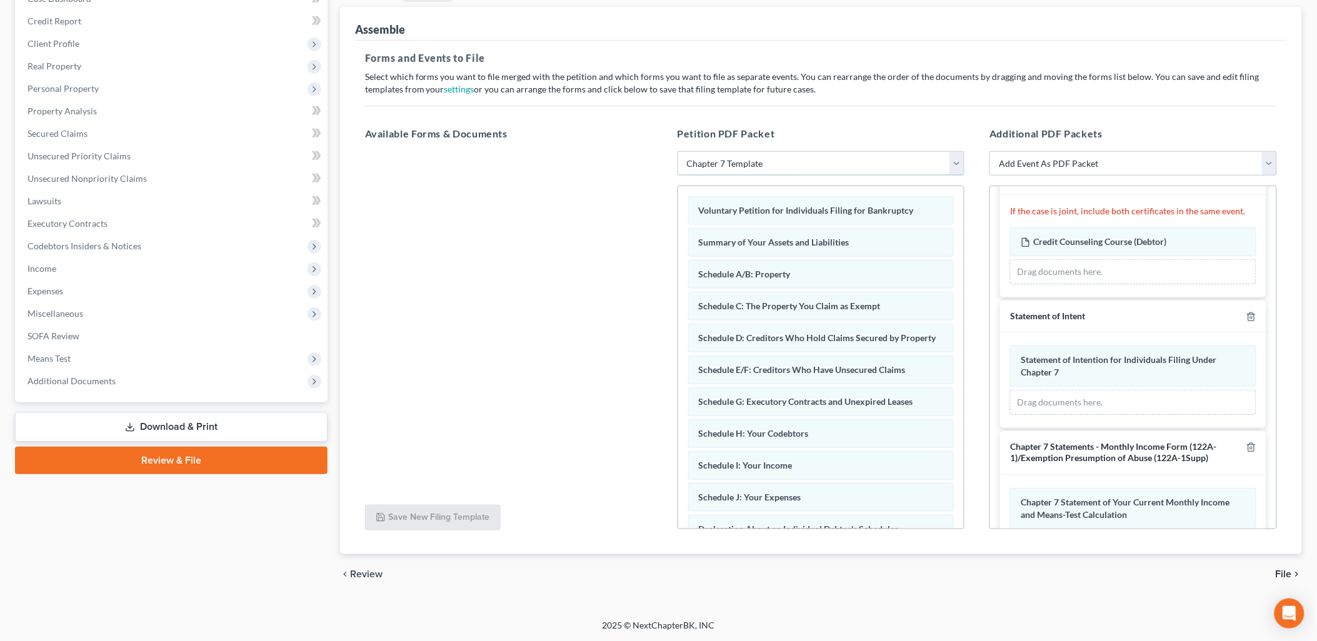
scroll to position [0, 0]
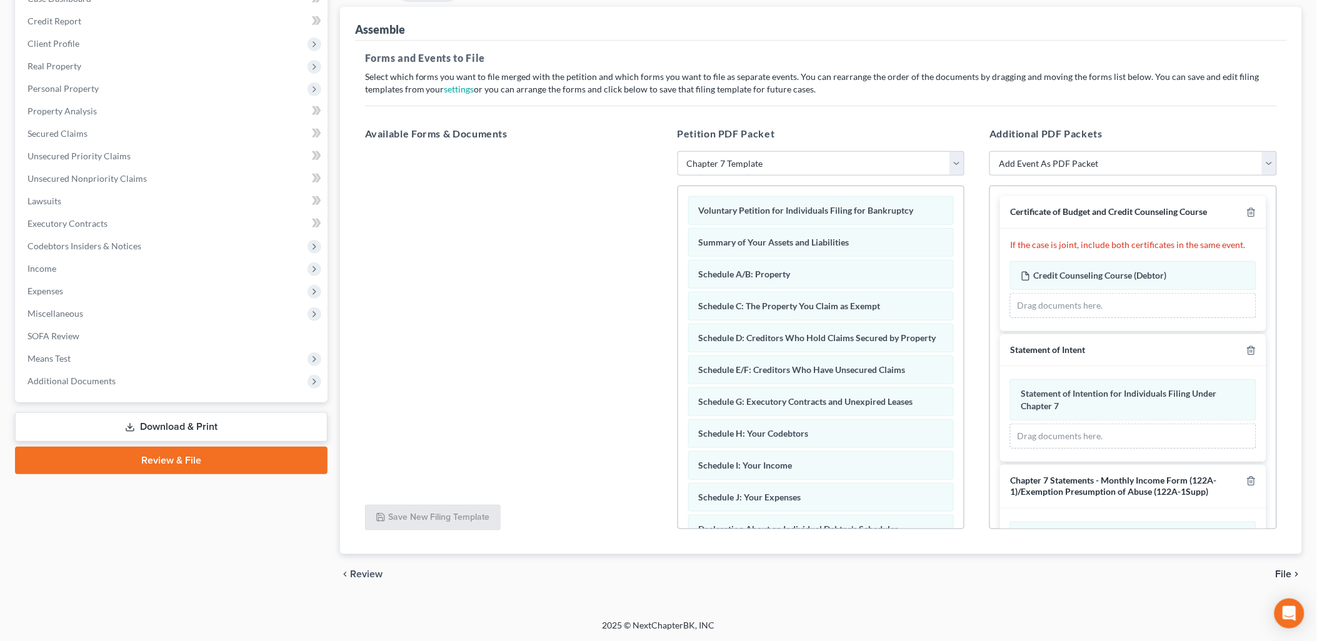
click at [1284, 578] on span "File" at bounding box center [1283, 574] width 16 height 10
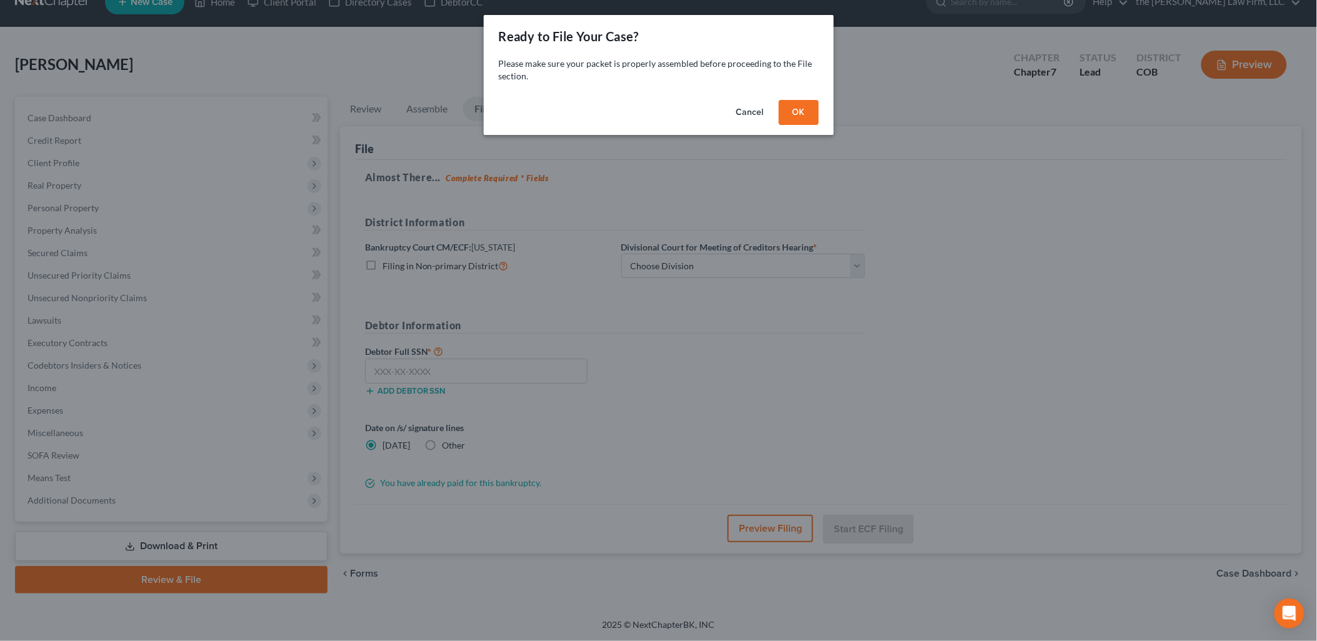
scroll to position [22, 0]
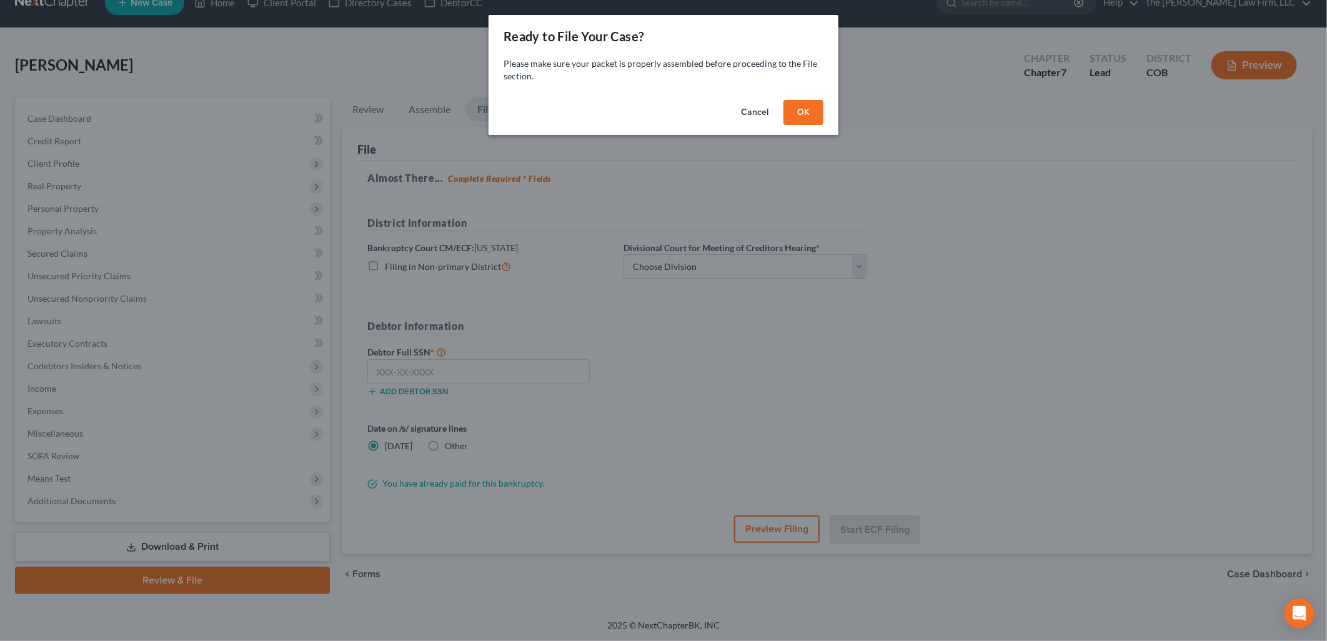
click at [810, 106] on button "OK" at bounding box center [804, 112] width 40 height 25
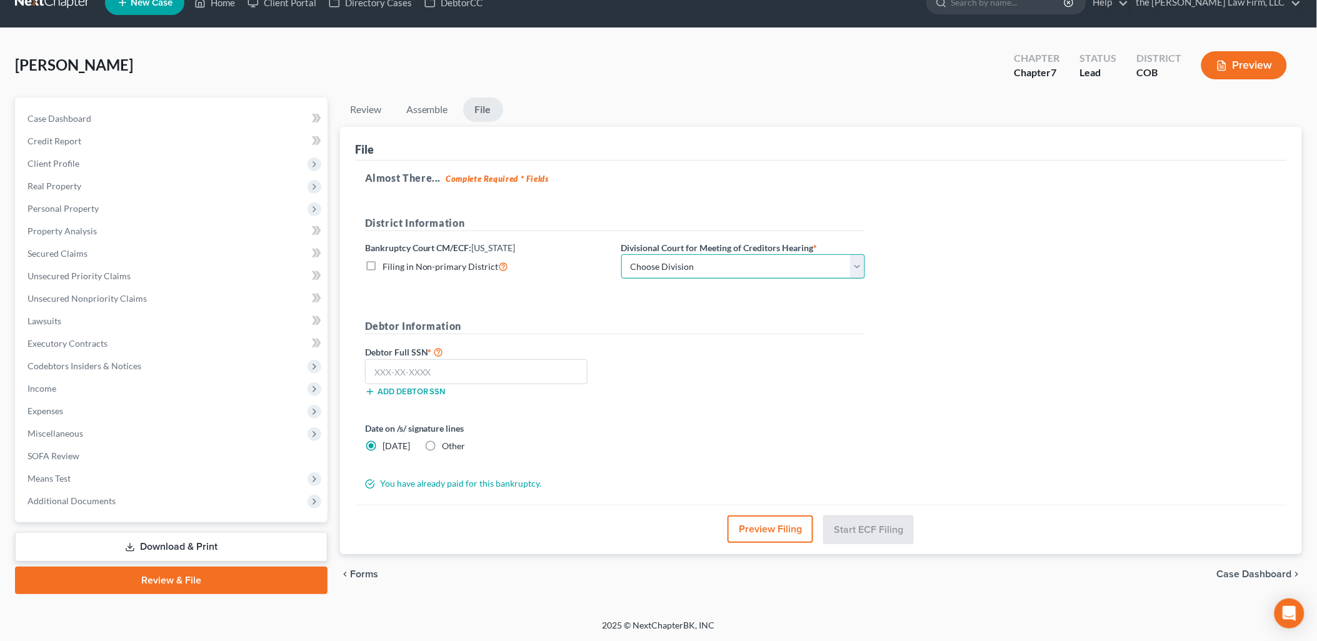
drag, startPoint x: 714, startPoint y: 261, endPoint x: 705, endPoint y: 279, distance: 20.1
click at [714, 261] on select "Choose Division [GEOGRAPHIC_DATA]" at bounding box center [743, 266] width 244 height 25
select select "0"
click at [621, 254] on select "Choose Division [GEOGRAPHIC_DATA]" at bounding box center [743, 266] width 244 height 25
click at [477, 376] on input "text" at bounding box center [476, 371] width 222 height 25
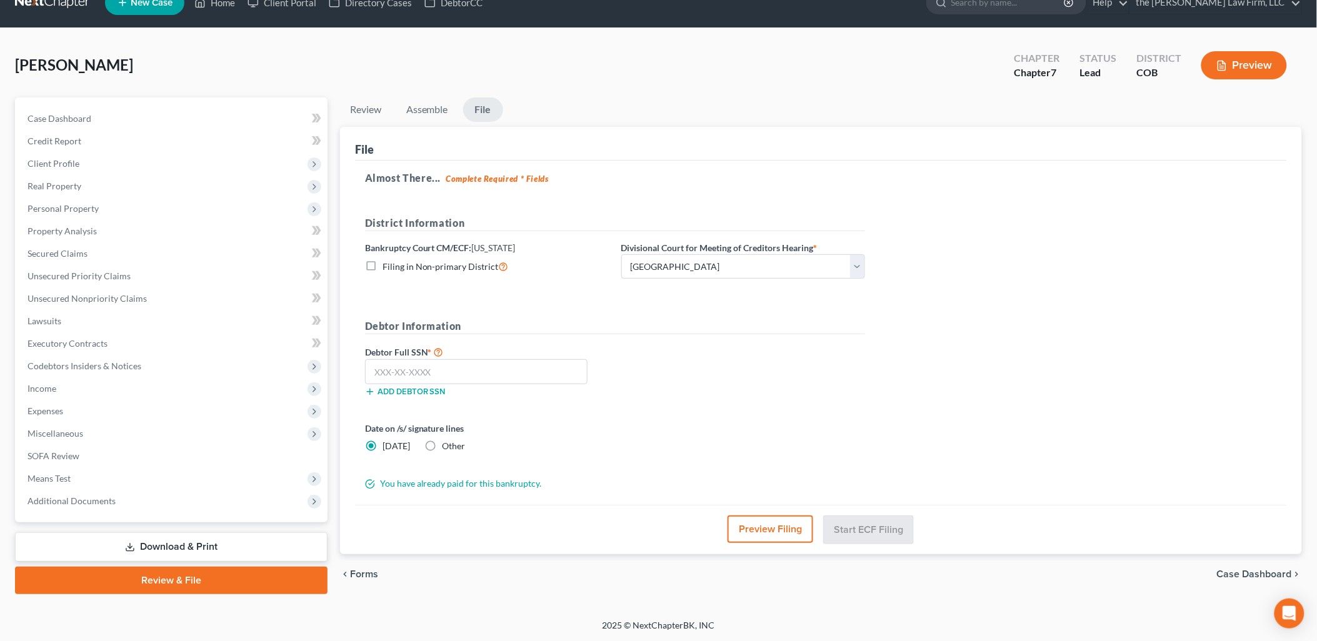
click at [500, 351] on label "Debtor Full SSN *" at bounding box center [487, 351] width 256 height 15
click at [499, 371] on input "text" at bounding box center [476, 371] width 222 height 25
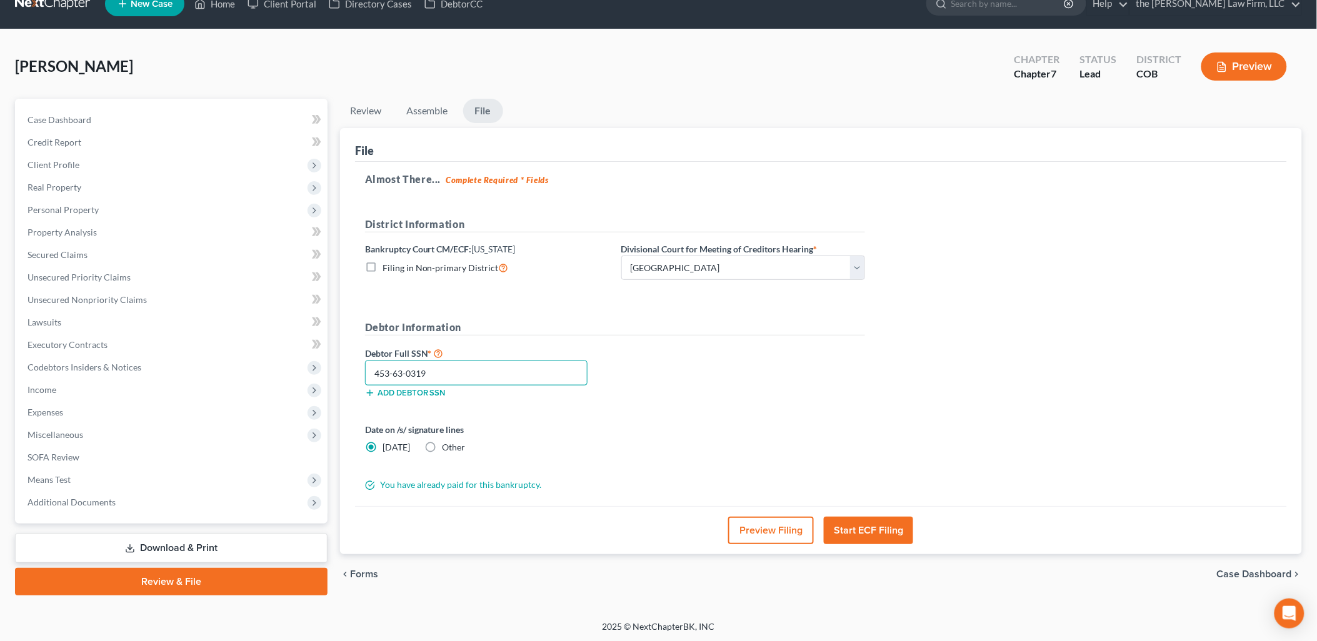
type input "453-63-0319"
click at [884, 525] on button "Start ECF Filing" at bounding box center [868, 530] width 89 height 27
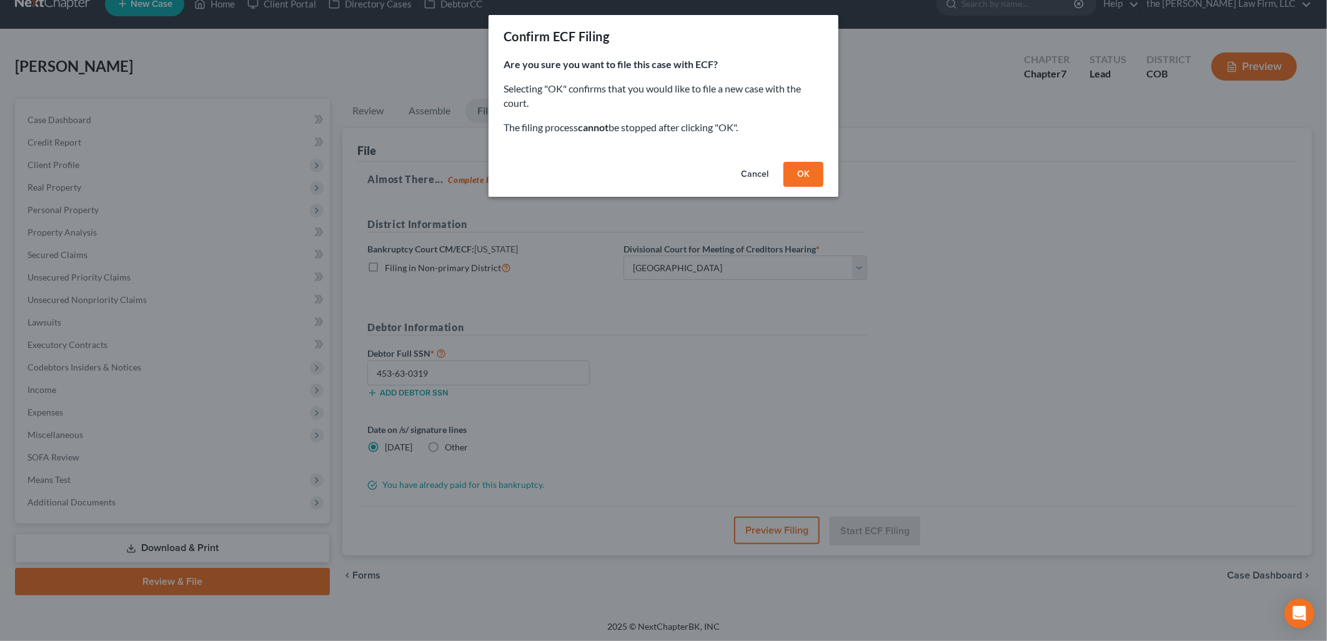
click at [802, 162] on button "OK" at bounding box center [804, 174] width 40 height 25
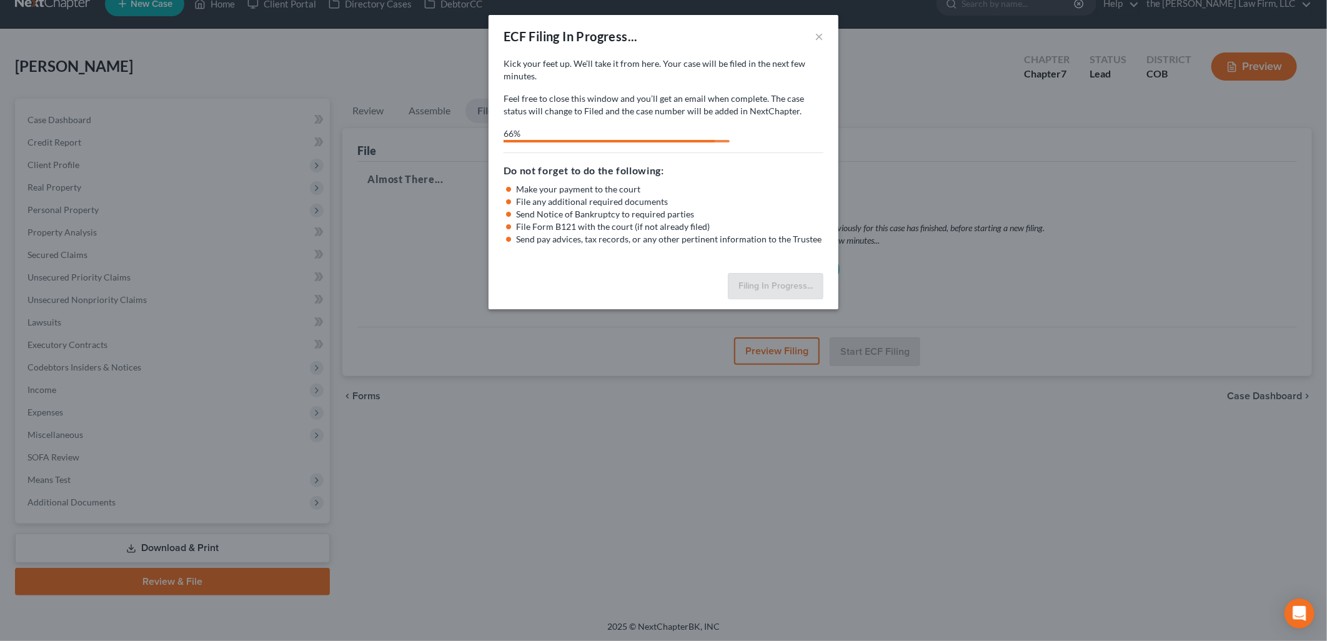
select select "0"
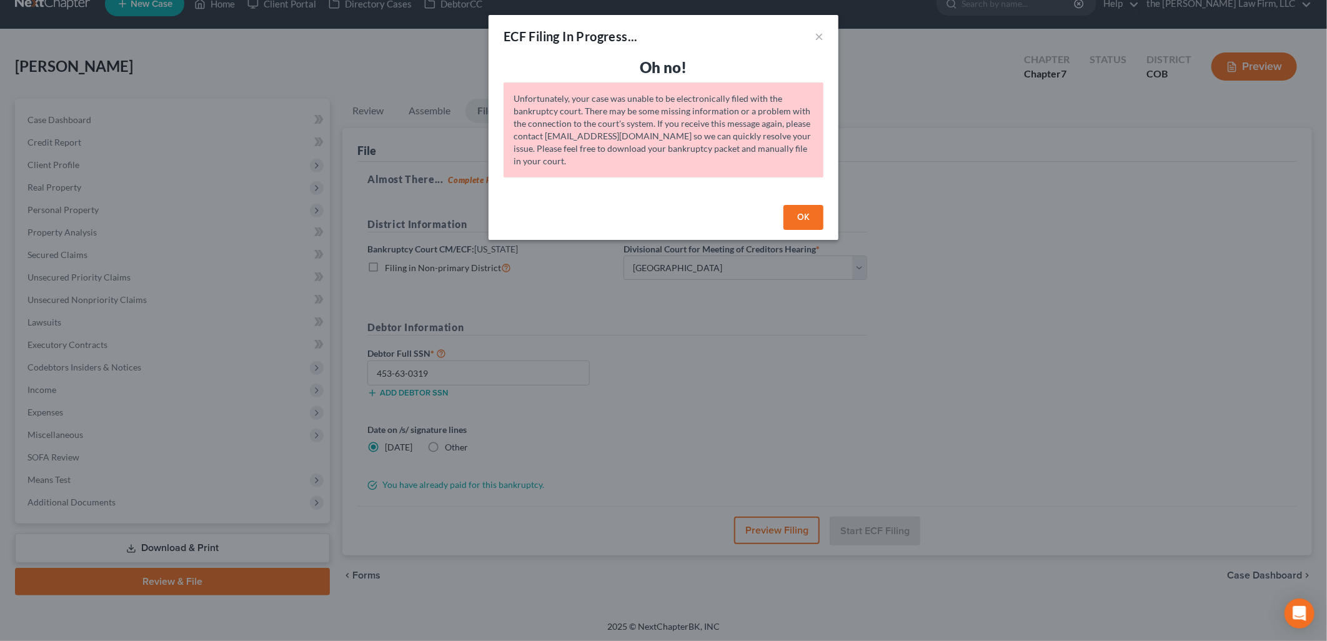
click at [802, 221] on button "OK" at bounding box center [804, 217] width 40 height 25
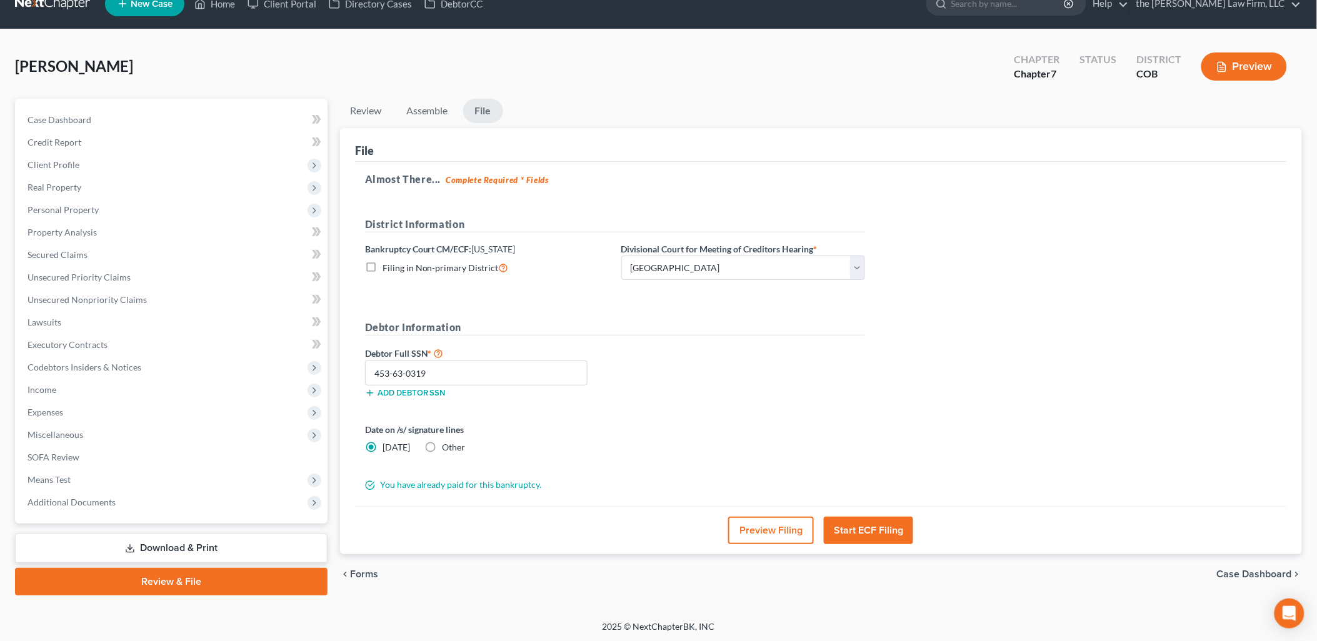
click at [856, 527] on button "Start ECF Filing" at bounding box center [868, 530] width 89 height 27
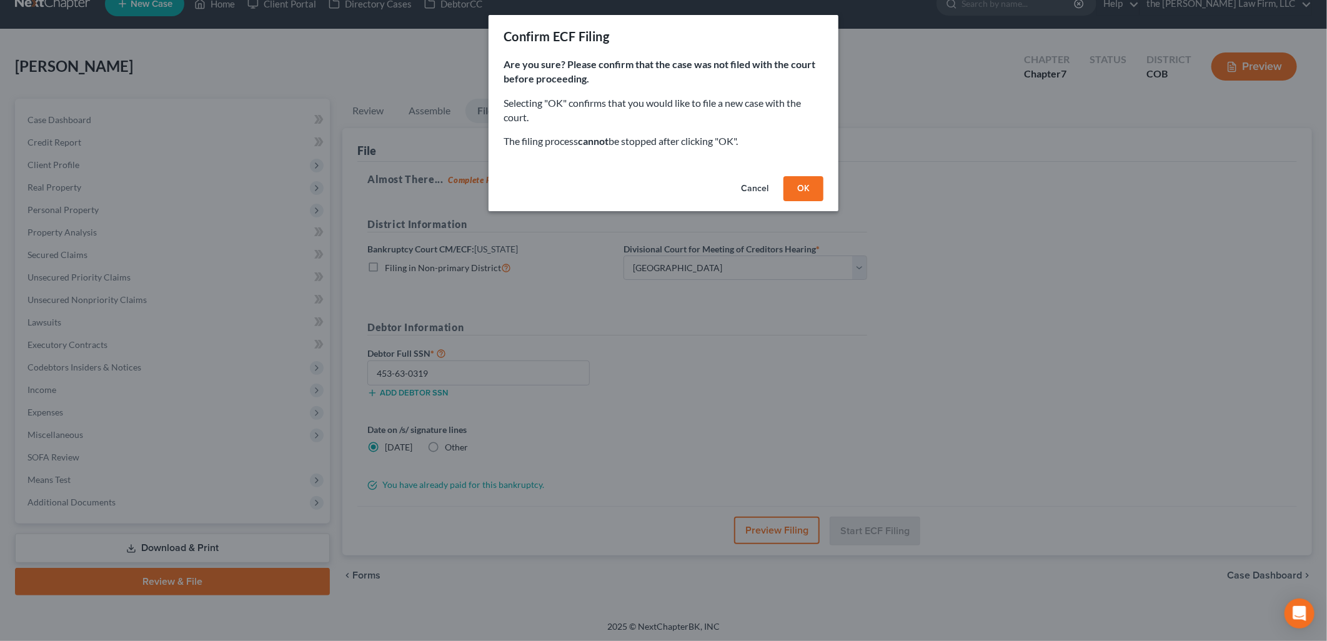
click at [799, 184] on button "OK" at bounding box center [804, 188] width 40 height 25
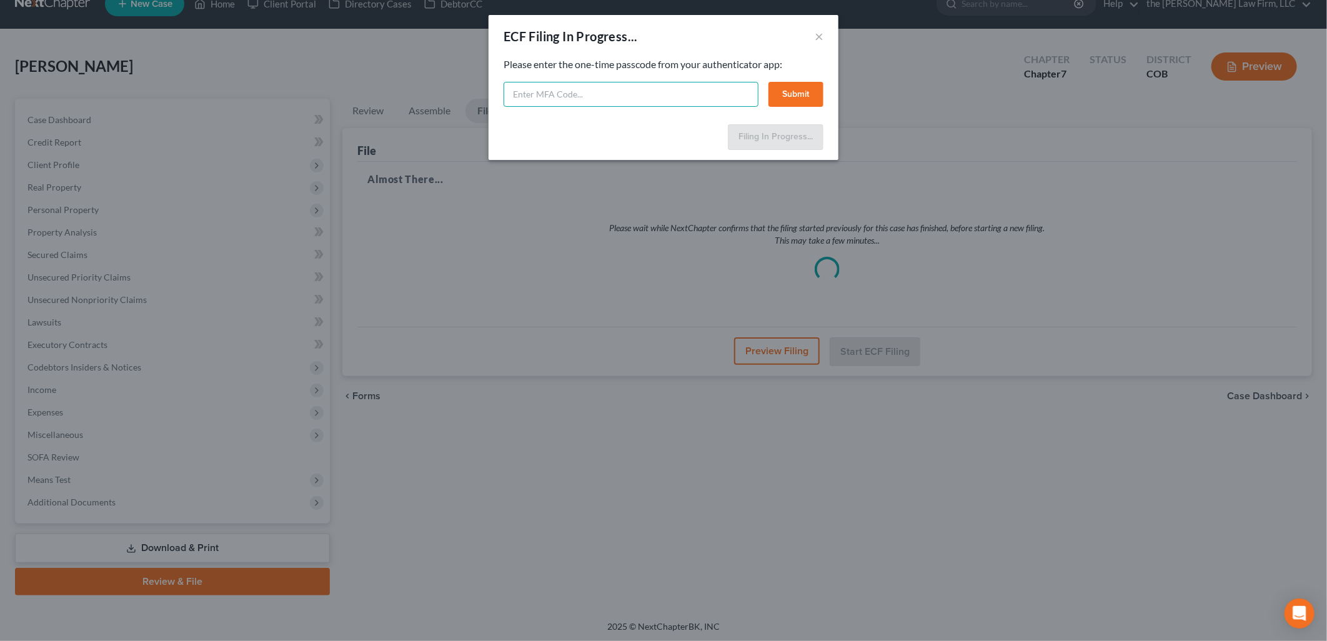
click at [692, 96] on input "text" at bounding box center [631, 94] width 255 height 25
type input "655578"
click at [803, 91] on button "Submit" at bounding box center [796, 94] width 55 height 25
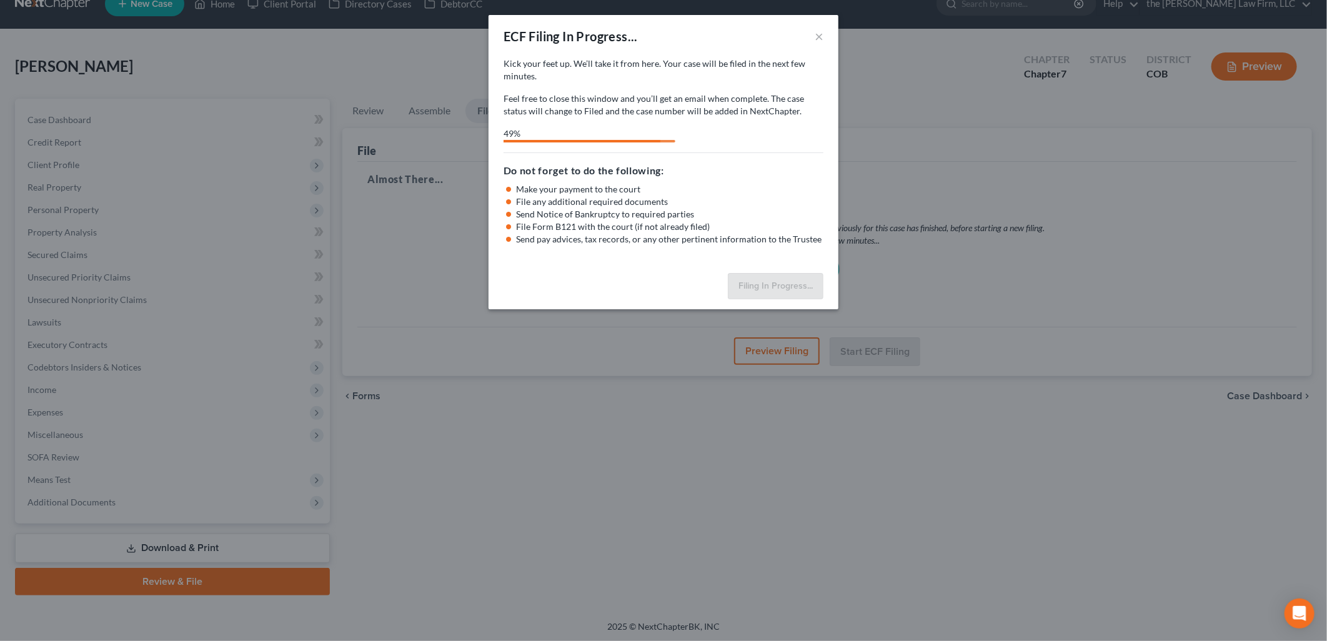
select select "0"
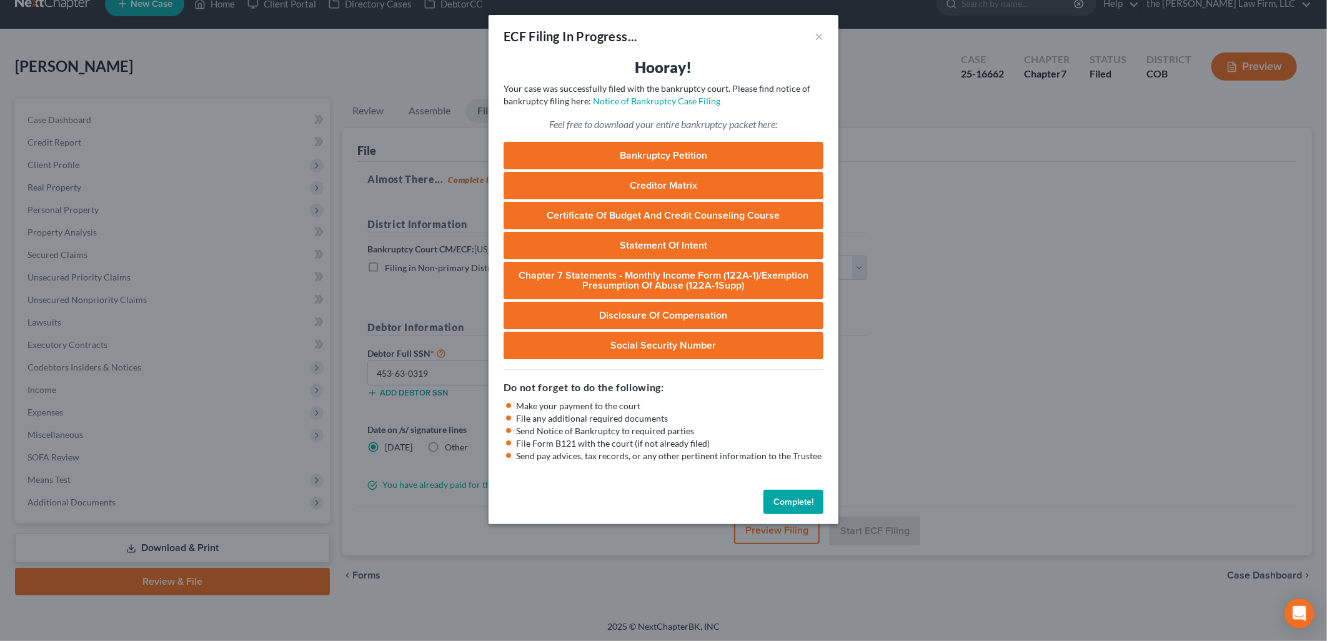
click at [802, 511] on button "Complete!" at bounding box center [794, 502] width 60 height 25
